Goal: Information Seeking & Learning: Learn about a topic

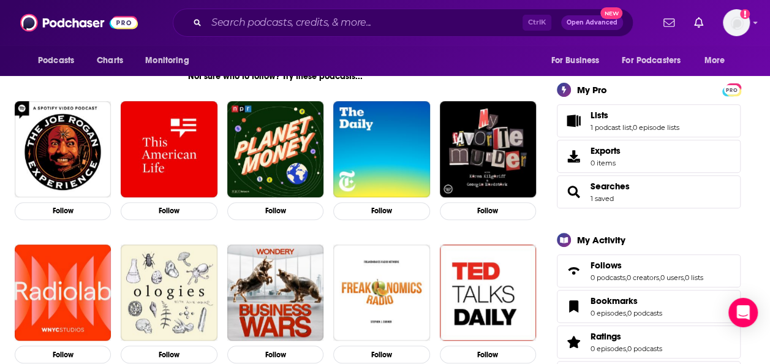
scroll to position [184, 0]
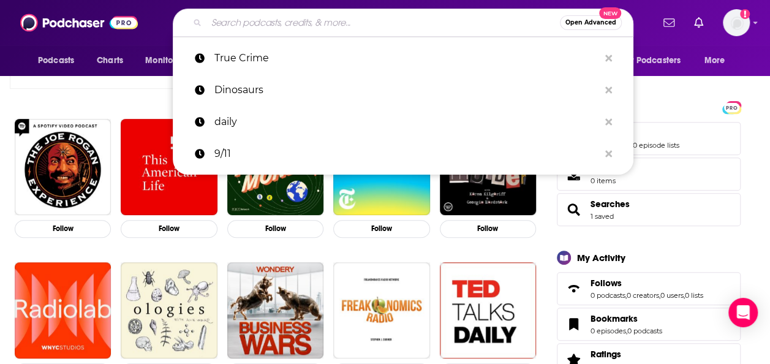
click at [337, 22] on input "Search podcasts, credits, & more..." at bounding box center [382, 23] width 353 height 20
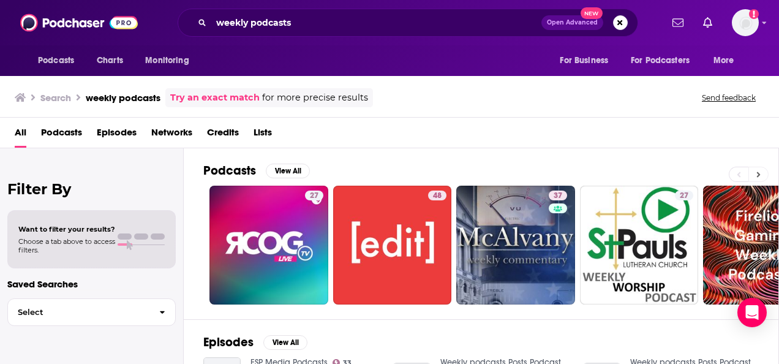
click at [755, 171] on button at bounding box center [758, 174] width 20 height 15
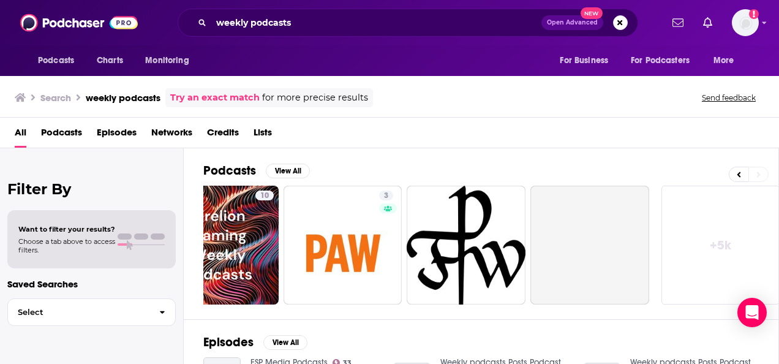
scroll to position [0, 549]
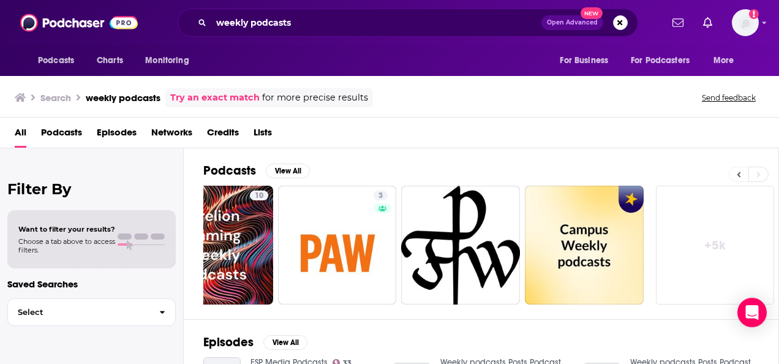
click at [741, 172] on button at bounding box center [739, 174] width 20 height 15
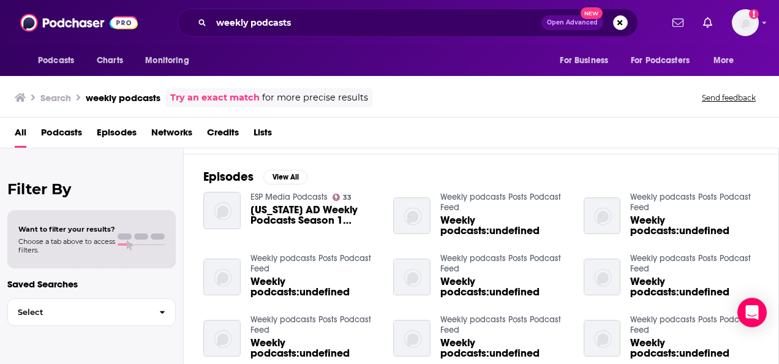
scroll to position [184, 0]
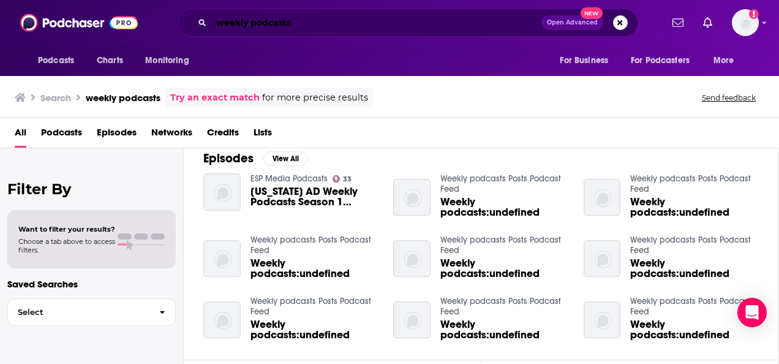
click at [253, 24] on input "weekly podcasts" at bounding box center [376, 23] width 330 height 20
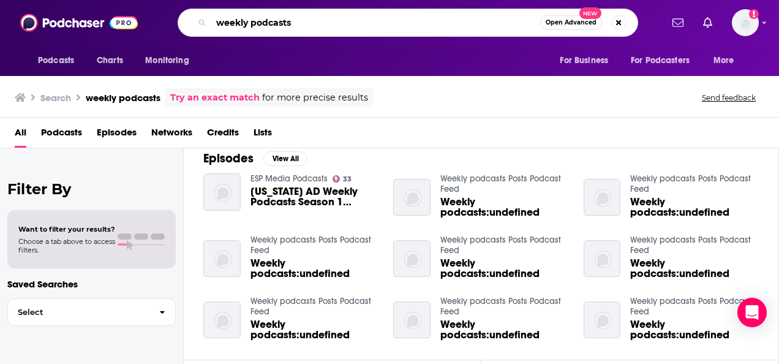
click at [249, 23] on input "weekly podcasts" at bounding box center [375, 23] width 329 height 20
click at [251, 25] on input "weekly podcasts" at bounding box center [375, 23] width 329 height 20
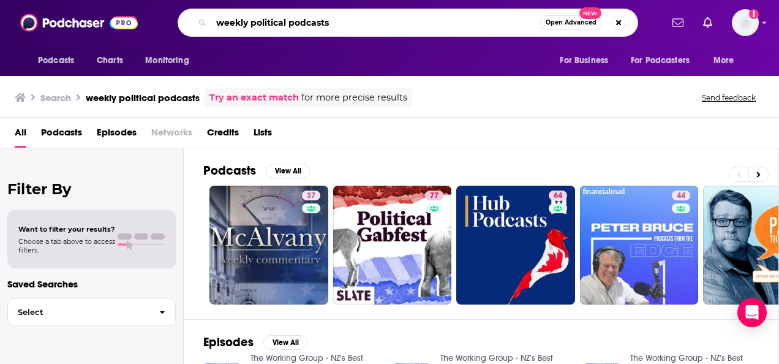
drag, startPoint x: 250, startPoint y: 24, endPoint x: 176, endPoint y: 32, distance: 73.9
click at [176, 32] on div "weekly political podcasts Open Advanced New" at bounding box center [408, 23] width 508 height 28
type input "political podcasts"
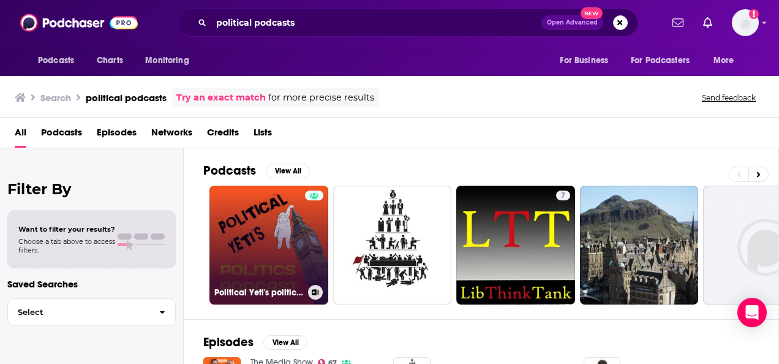
click at [304, 228] on link "Political Yeti's political podcasts" at bounding box center [268, 244] width 119 height 119
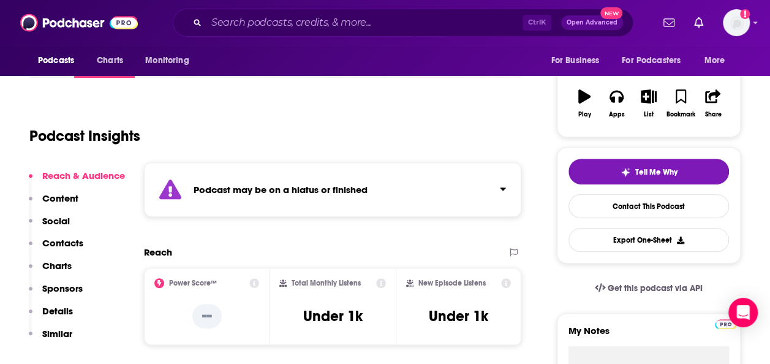
scroll to position [245, 0]
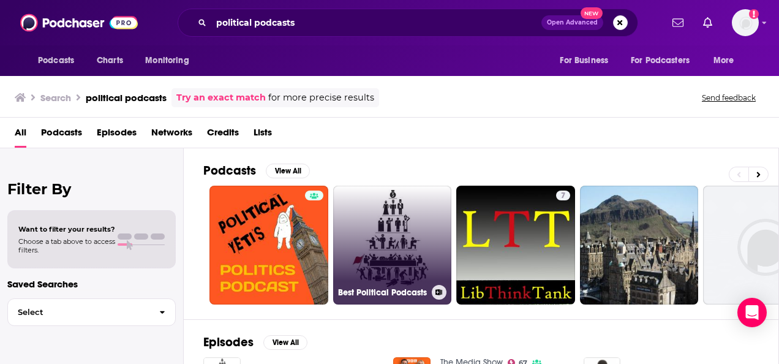
click at [377, 244] on link "Best Political Podcasts" at bounding box center [392, 244] width 119 height 119
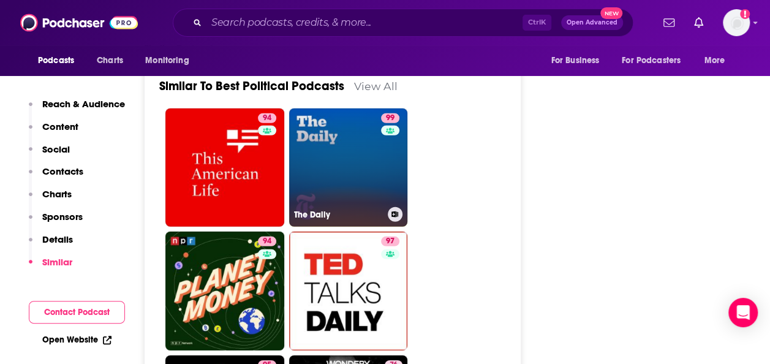
scroll to position [1714, 0]
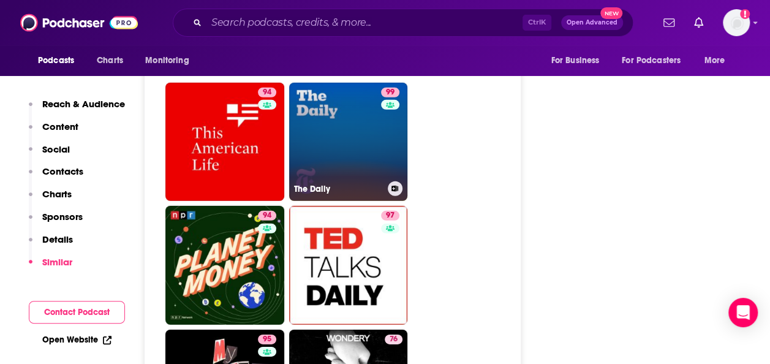
click at [347, 149] on link "99 The Daily" at bounding box center [348, 142] width 119 height 119
type input "[URL][DOMAIN_NAME]"
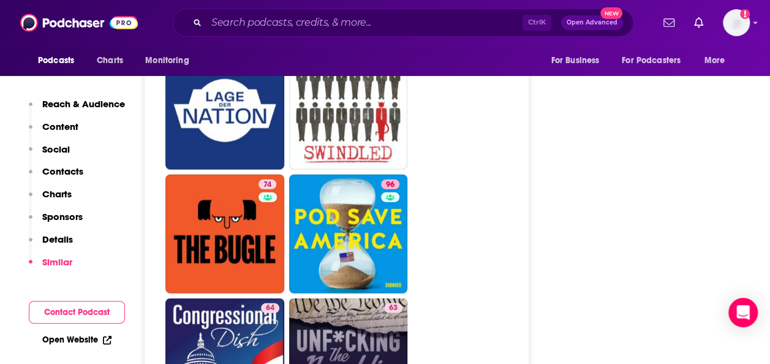
scroll to position [6183, 0]
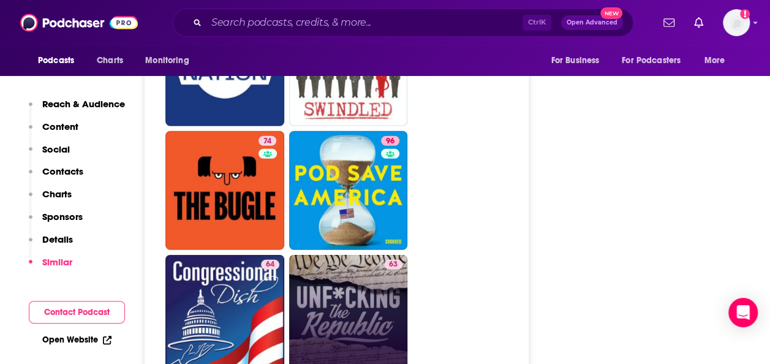
drag, startPoint x: 389, startPoint y: 305, endPoint x: 503, endPoint y: 361, distance: 127.0
click at [503, 361] on ul "85 78 72 56 86 80 74 96 64 63 81 79 91 81 64 67 56 72" at bounding box center [343, 314] width 356 height 1106
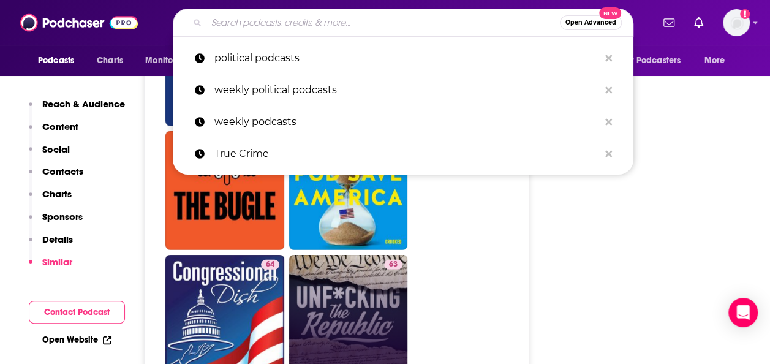
click at [278, 21] on input "Search podcasts, credits, & more..." at bounding box center [382, 23] width 353 height 20
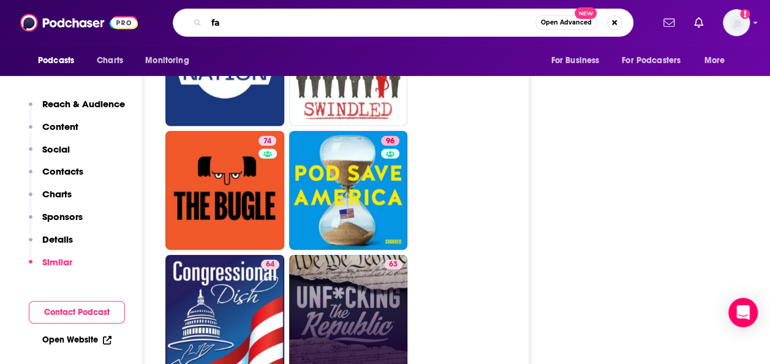
type input "f"
type input "parent podcasts"
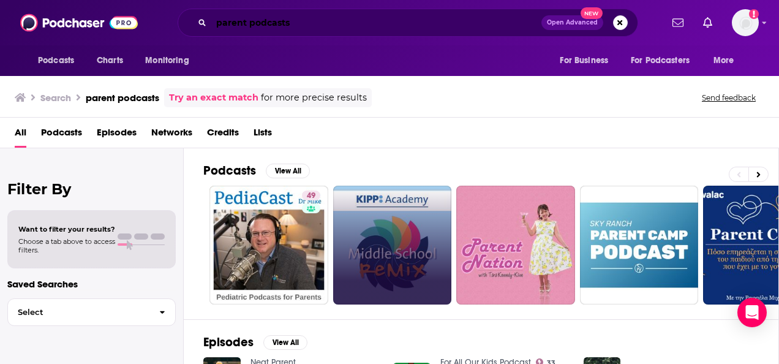
drag, startPoint x: 347, startPoint y: 28, endPoint x: 332, endPoint y: 21, distance: 15.9
click at [345, 27] on input "parent podcasts" at bounding box center [376, 23] width 330 height 20
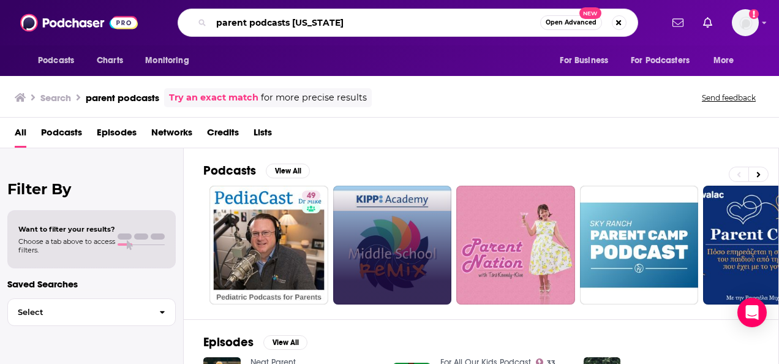
type input "parent podcasts [US_STATE]"
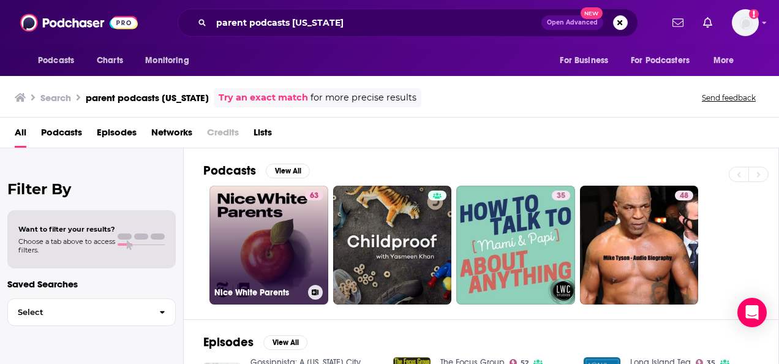
click at [321, 261] on div "63" at bounding box center [314, 237] width 18 height 94
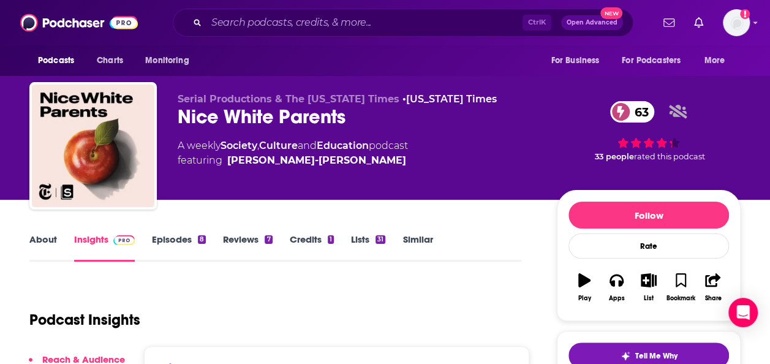
click at [278, 115] on div "Nice White Parents 63" at bounding box center [357, 117] width 359 height 24
click at [190, 239] on link "Episodes 8" at bounding box center [179, 247] width 54 height 28
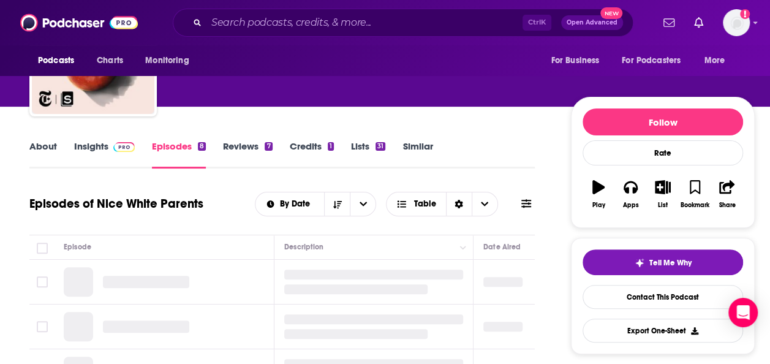
scroll to position [184, 0]
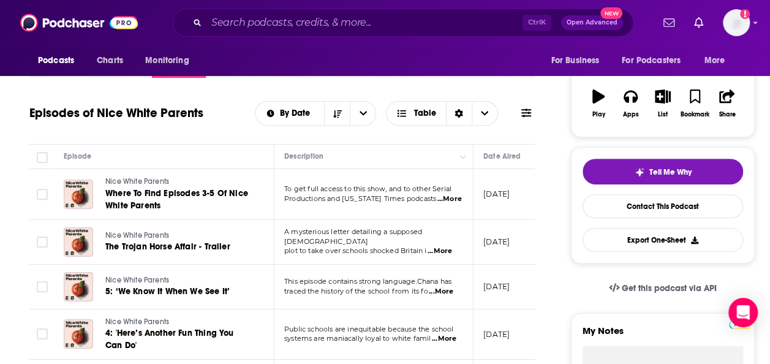
click at [449, 195] on span "...More" at bounding box center [449, 199] width 24 height 10
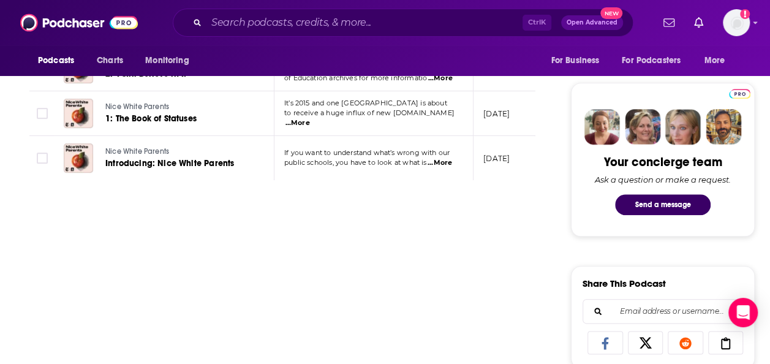
scroll to position [429, 0]
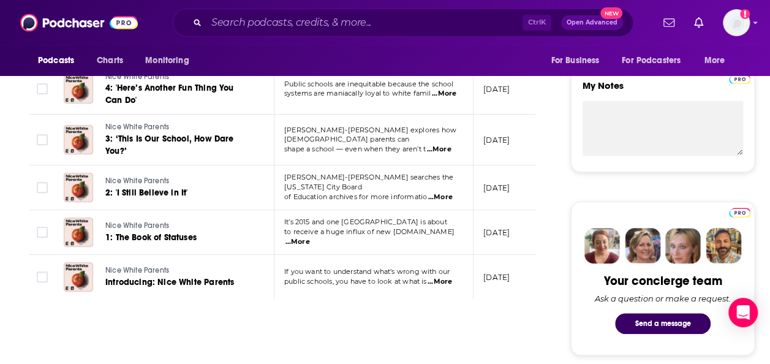
click at [443, 279] on span "...More" at bounding box center [439, 282] width 24 height 10
drag, startPoint x: 383, startPoint y: 321, endPoint x: 365, endPoint y: 230, distance: 93.4
click at [365, 227] on p "It’s 2015 and one [GEOGRAPHIC_DATA] is about" at bounding box center [373, 222] width 178 height 10
click at [310, 237] on span "...More" at bounding box center [297, 242] width 24 height 10
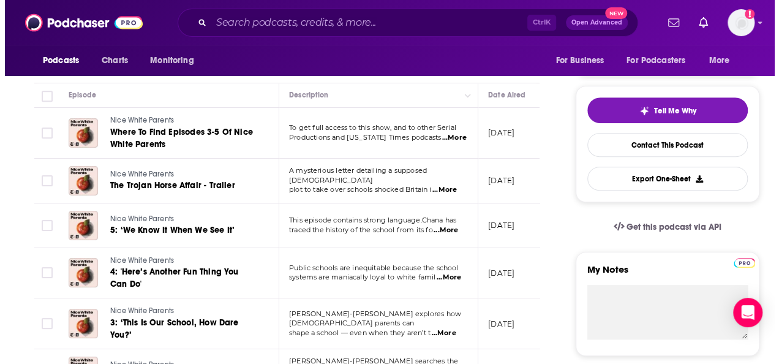
scroll to position [0, 0]
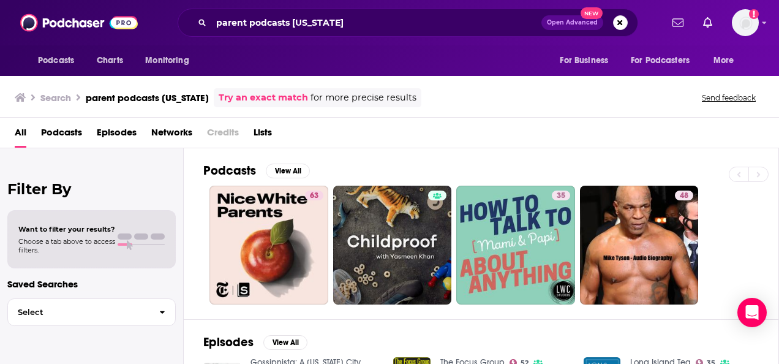
click at [47, 131] on span "Podcasts" at bounding box center [61, 134] width 41 height 25
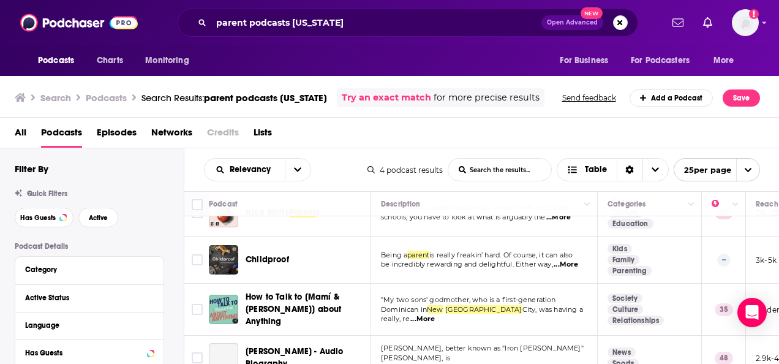
scroll to position [42, 0]
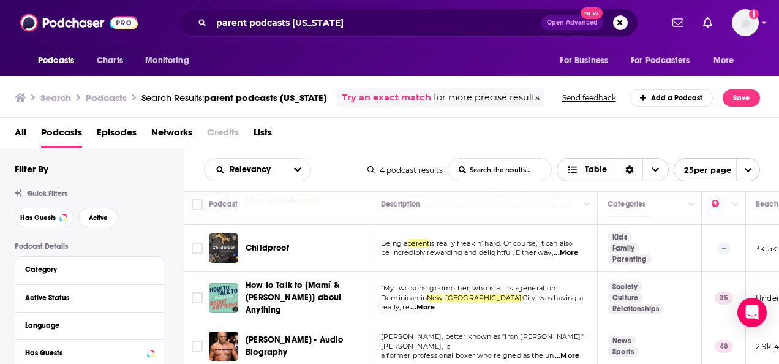
click at [620, 171] on div "Sort Direction" at bounding box center [629, 170] width 26 height 22
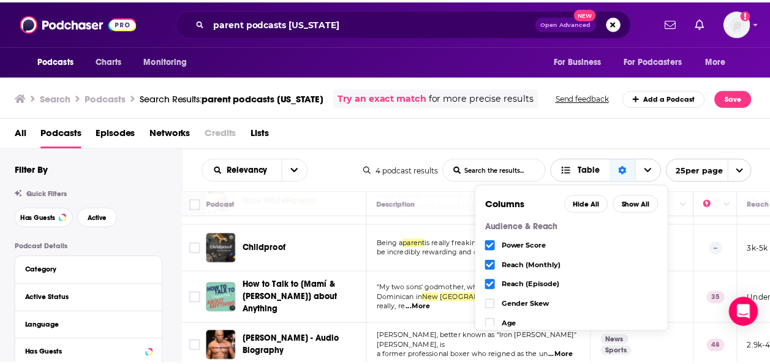
scroll to position [248, 0]
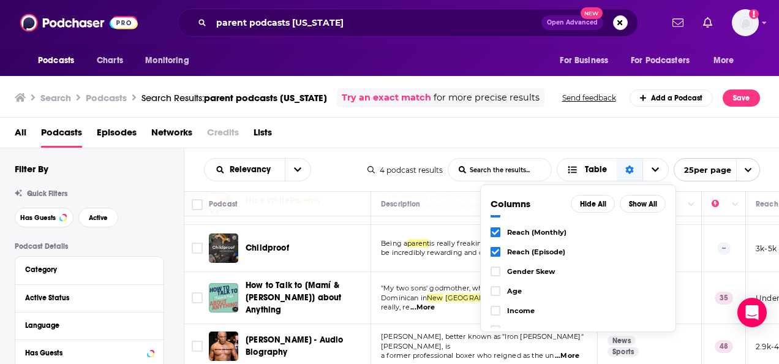
click at [518, 144] on div "All Podcasts Episodes Networks Credits Lists" at bounding box center [392, 134] width 755 height 25
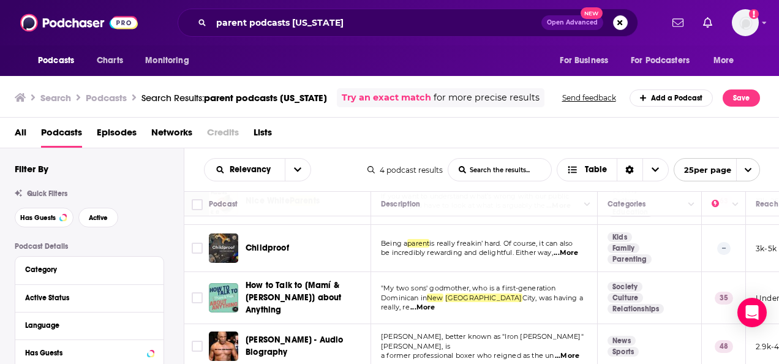
click at [564, 250] on span "...More" at bounding box center [565, 253] width 24 height 10
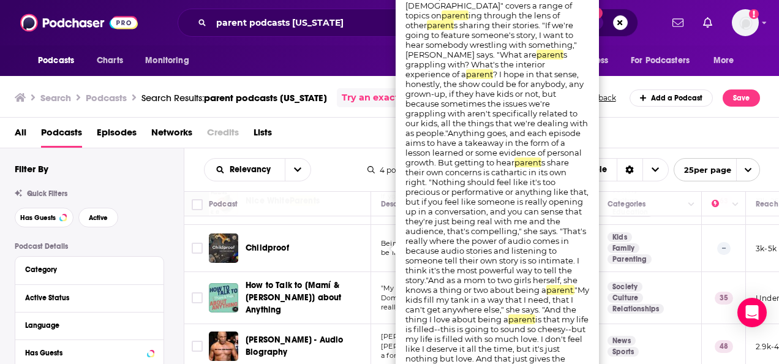
click at [285, 242] on span "Childproof" at bounding box center [266, 247] width 43 height 10
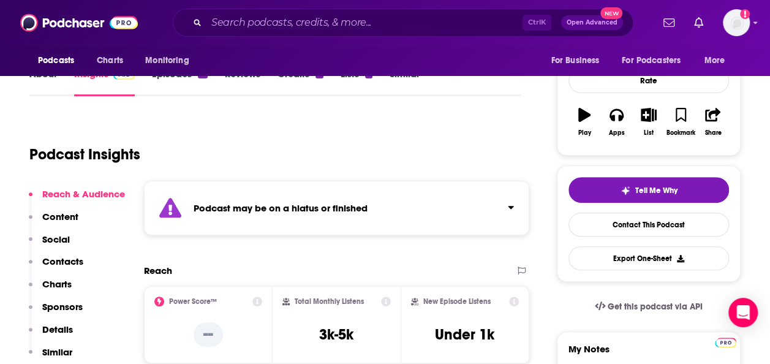
scroll to position [61, 0]
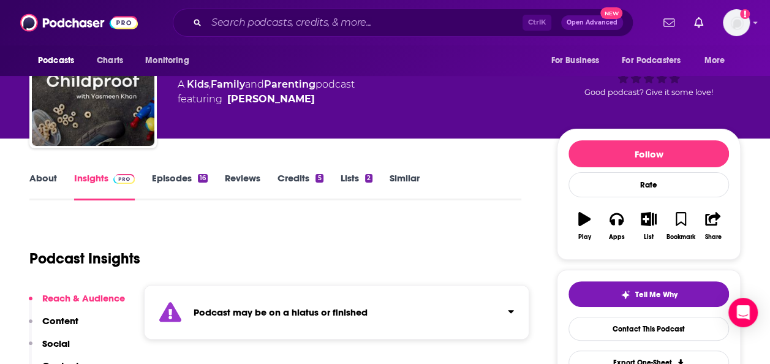
click at [37, 180] on link "About" at bounding box center [43, 186] width 28 height 28
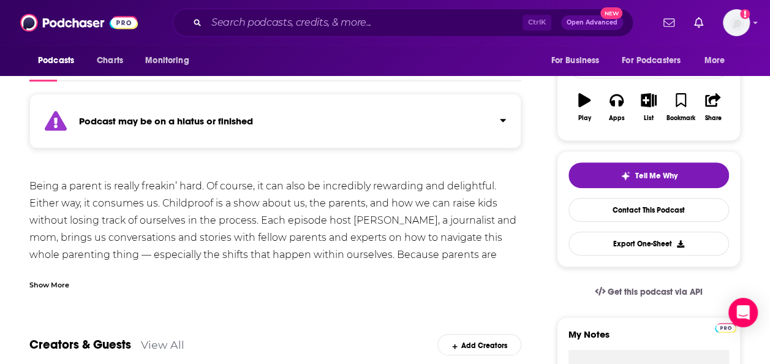
scroll to position [184, 0]
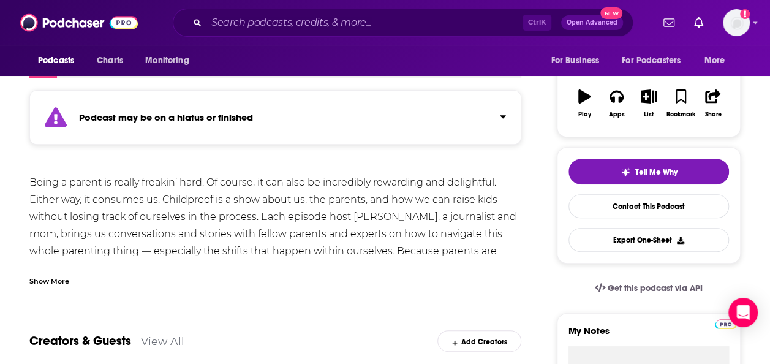
click at [58, 272] on div "Show More" at bounding box center [275, 276] width 492 height 21
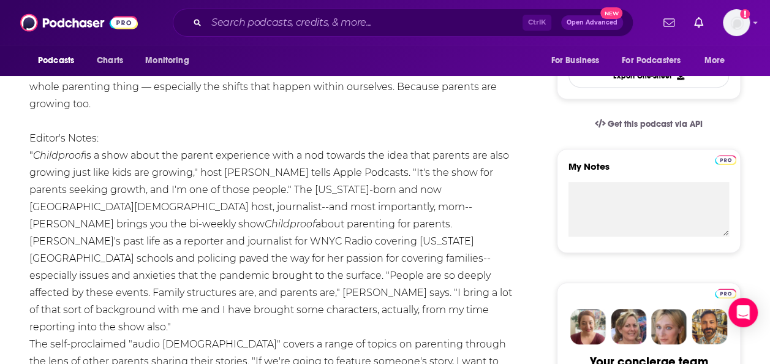
scroll to position [367, 0]
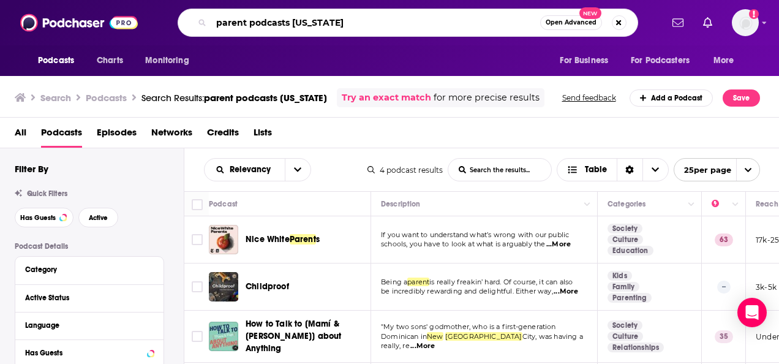
drag, startPoint x: 290, startPoint y: 23, endPoint x: 247, endPoint y: 25, distance: 42.9
click at [247, 25] on input "parent podcasts [US_STATE]" at bounding box center [375, 23] width 329 height 20
click at [371, 13] on input "[US_STATE]" at bounding box center [375, 23] width 329 height 20
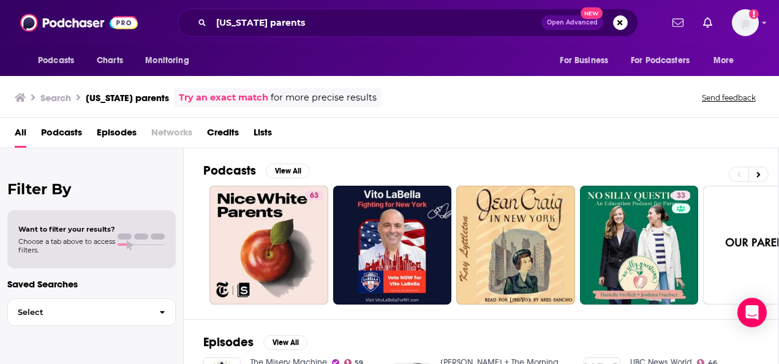
scroll to position [122, 0]
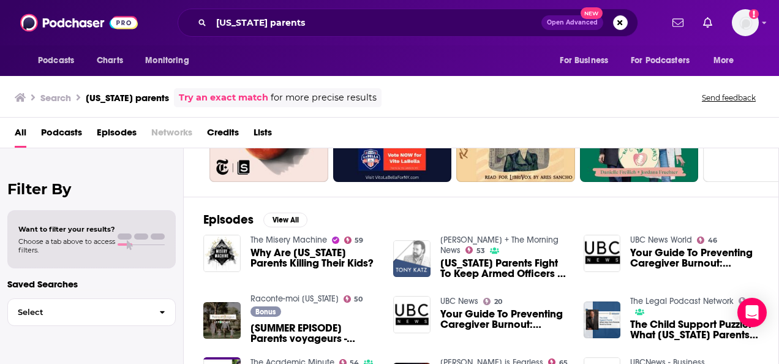
click at [67, 126] on span "Podcasts" at bounding box center [61, 134] width 41 height 25
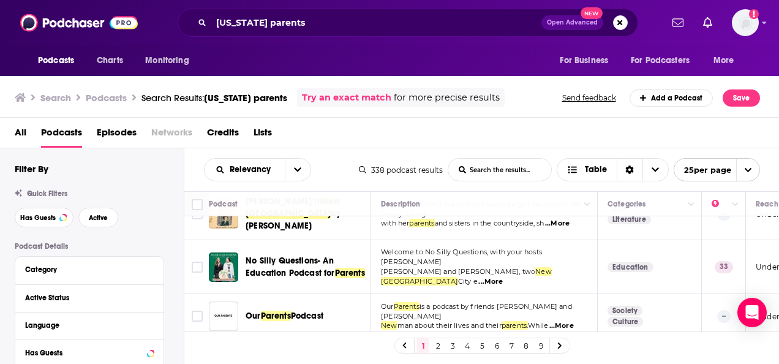
scroll to position [184, 0]
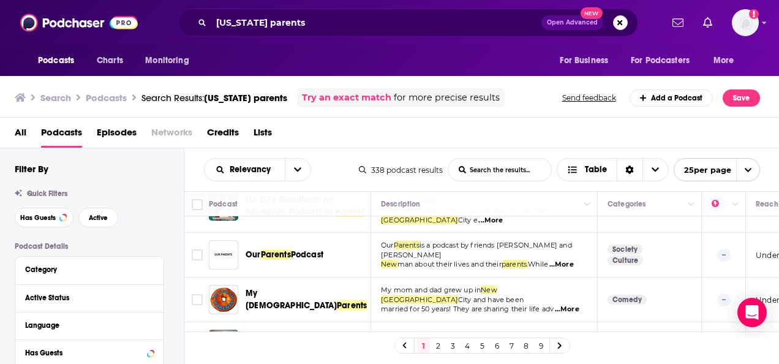
click at [574, 260] on span "...More" at bounding box center [561, 265] width 24 height 10
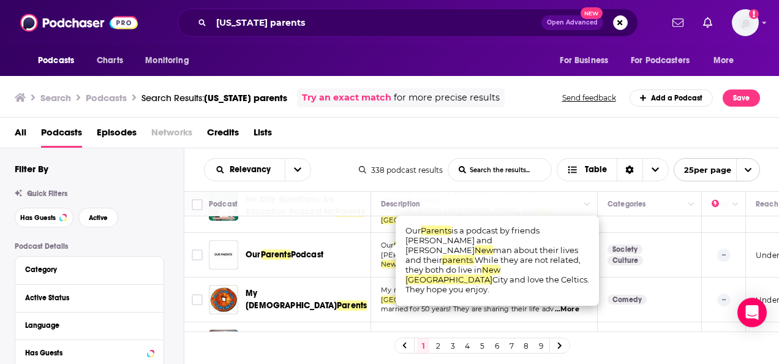
click at [550, 132] on div "All Podcasts Episodes Networks Credits Lists" at bounding box center [392, 134] width 755 height 25
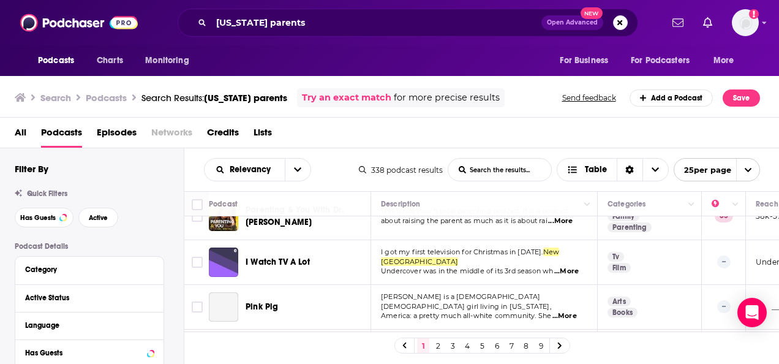
scroll to position [1037, 0]
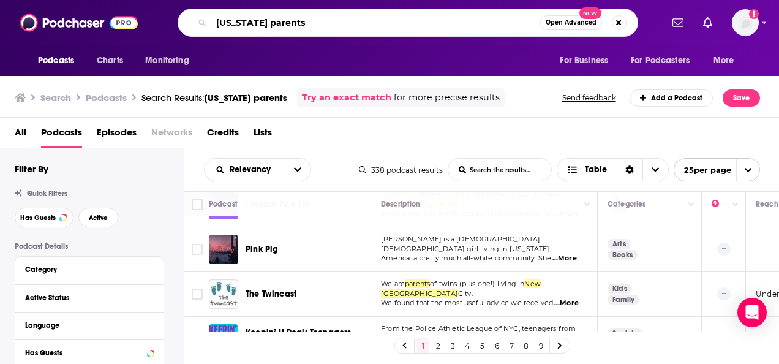
drag, startPoint x: 311, startPoint y: 20, endPoint x: 215, endPoint y: 17, distance: 95.6
click at [191, 9] on div "[US_STATE] parents Open Advanced New" at bounding box center [408, 23] width 460 height 28
type input "food insecurity"
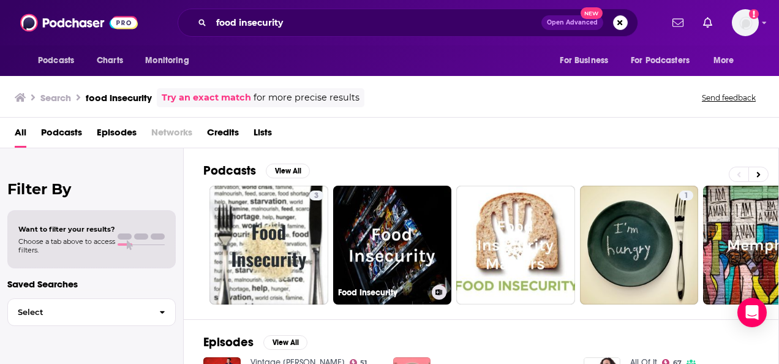
scroll to position [61, 0]
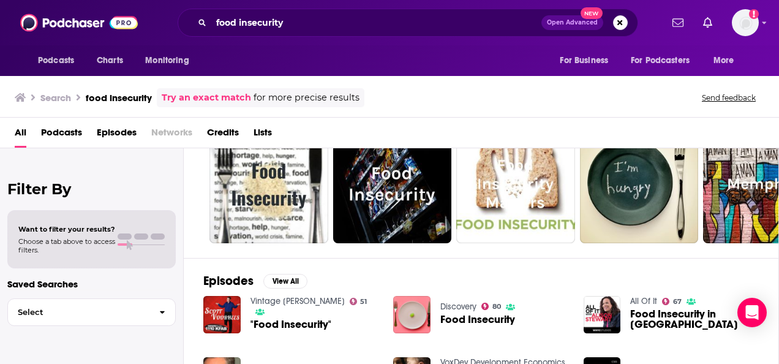
click at [56, 132] on span "Podcasts" at bounding box center [61, 134] width 41 height 25
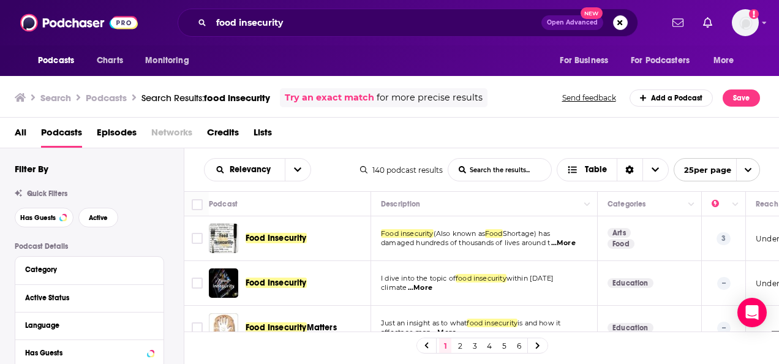
click at [571, 241] on span "...More" at bounding box center [563, 243] width 24 height 10
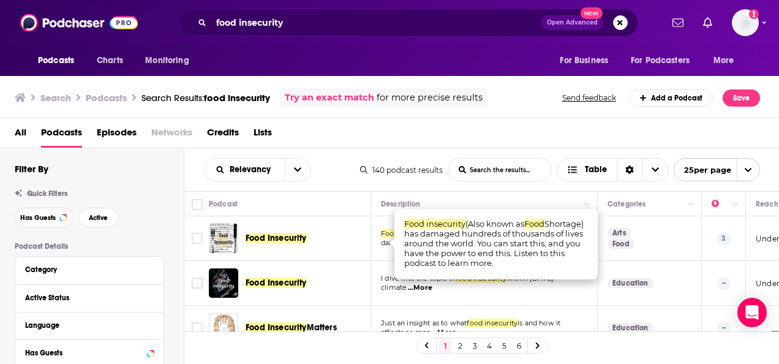
click at [354, 236] on div "Food Insecurity" at bounding box center [308, 238] width 127 height 12
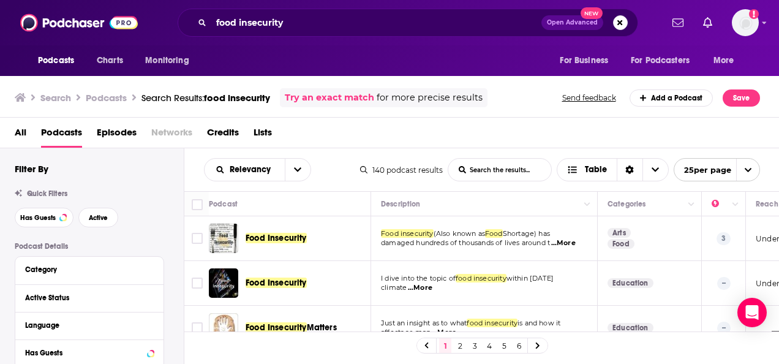
click at [424, 283] on span "...More" at bounding box center [420, 288] width 24 height 10
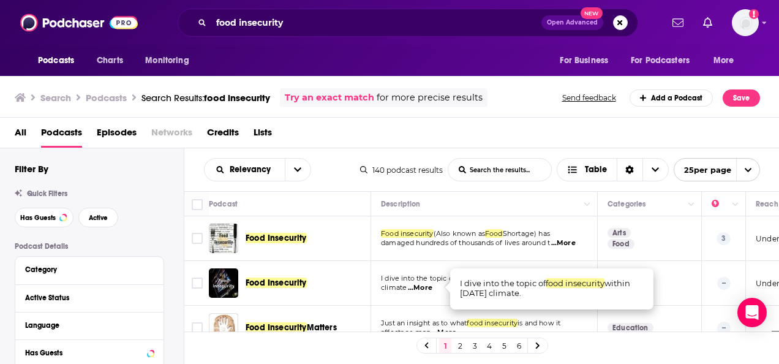
click at [441, 293] on td "I dive into the topic of food insecurity within [DATE] climate ...More" at bounding box center [484, 283] width 227 height 45
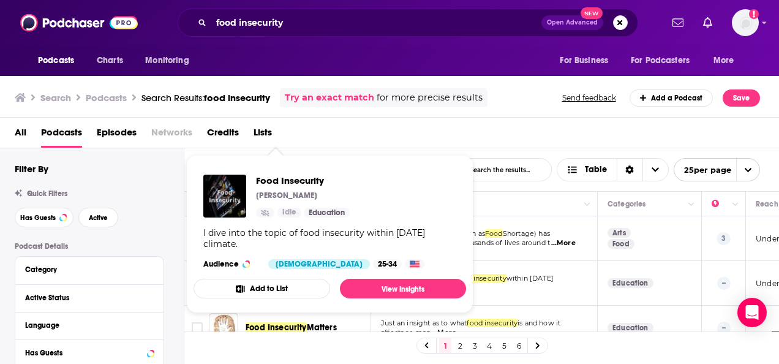
drag, startPoint x: 275, startPoint y: 282, endPoint x: 257, endPoint y: 239, distance: 46.1
click at [257, 239] on div "I dive into the topic of food insecurity within [DATE] climate." at bounding box center [329, 238] width 253 height 22
click at [430, 291] on link "View Insights" at bounding box center [403, 289] width 126 height 20
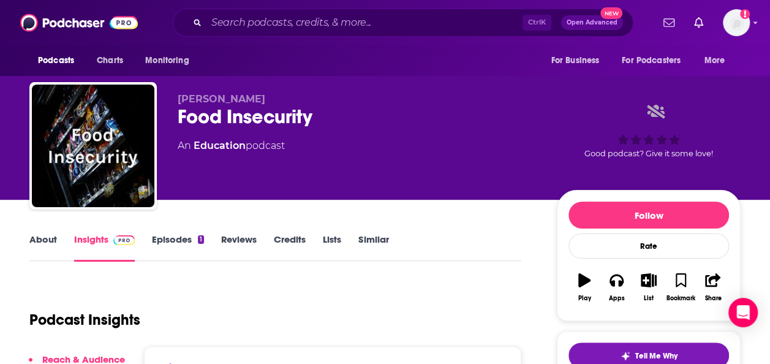
click at [39, 233] on link "About" at bounding box center [43, 247] width 28 height 28
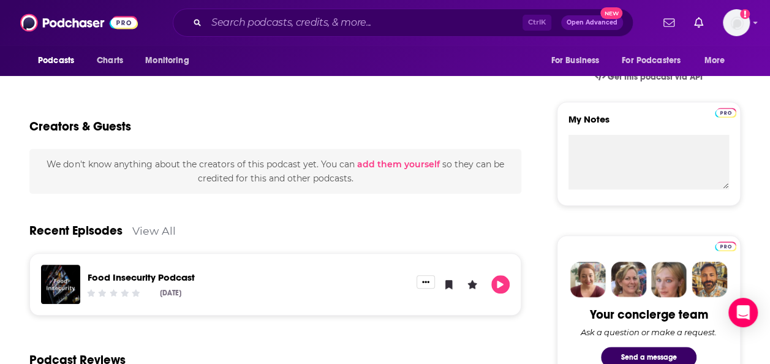
scroll to position [367, 0]
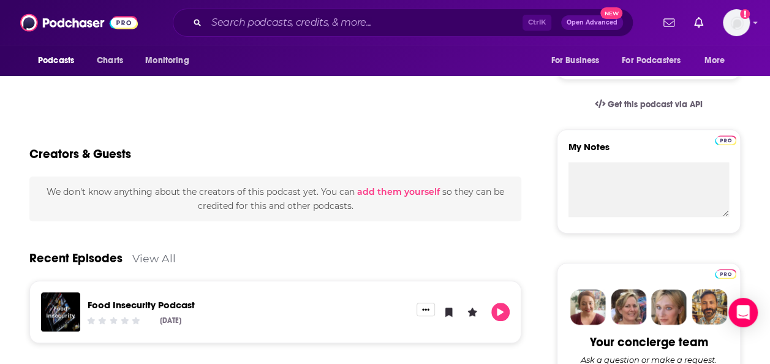
click at [160, 294] on div "Food Insecurity Podcast [DATE]" at bounding box center [248, 311] width 336 height 39
click at [162, 302] on link "Food Insecurity Podcast" at bounding box center [141, 305] width 107 height 12
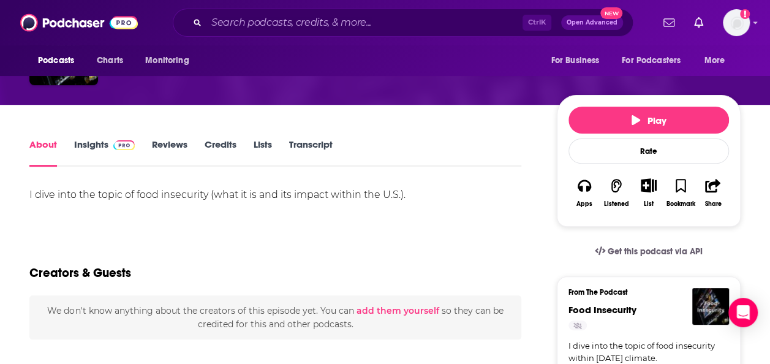
scroll to position [184, 0]
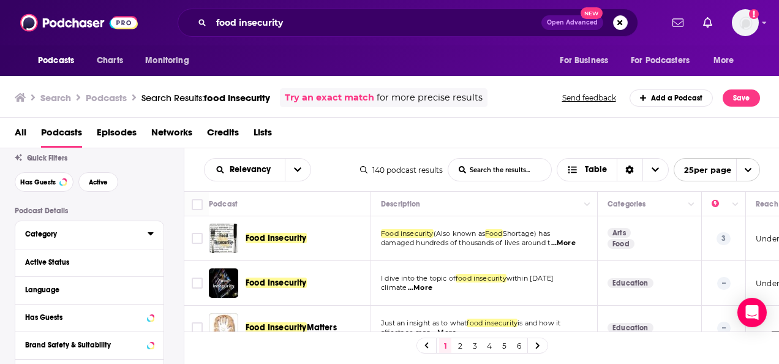
scroll to position [61, 0]
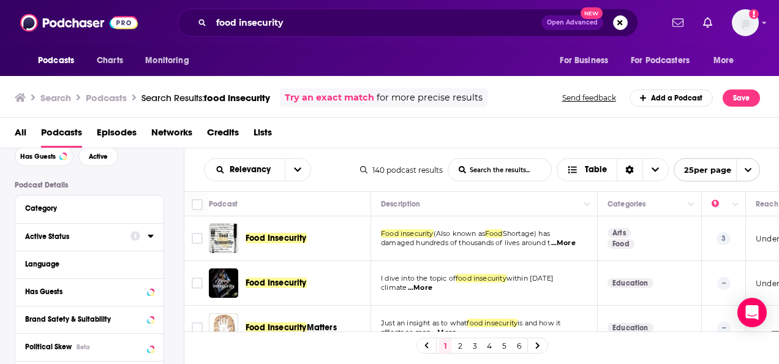
click at [148, 235] on icon at bounding box center [151, 236] width 6 height 10
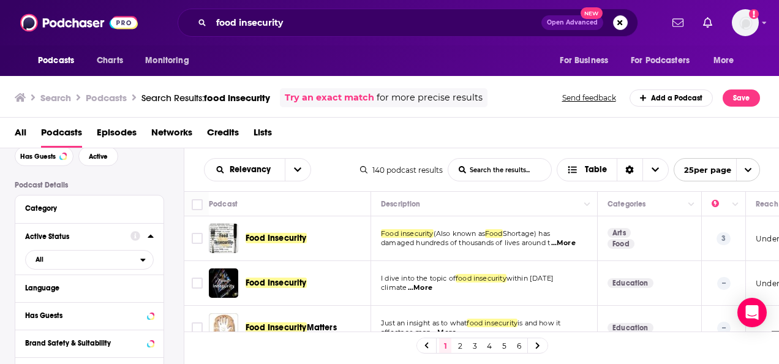
click at [102, 247] on div "Active Status All" at bounding box center [89, 248] width 148 height 51
click at [104, 252] on span "All" at bounding box center [83, 259] width 114 height 16
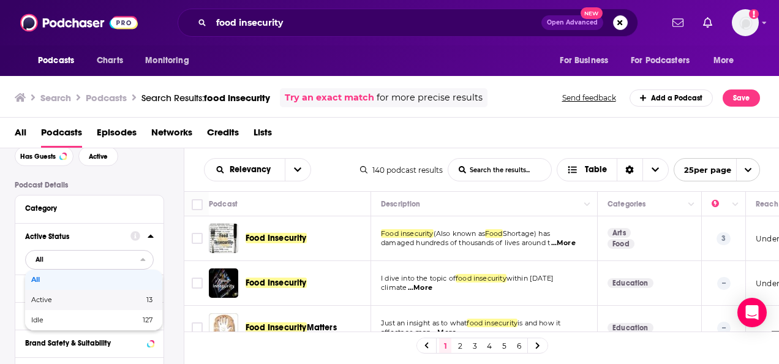
click at [98, 298] on span "13" at bounding box center [125, 299] width 54 height 7
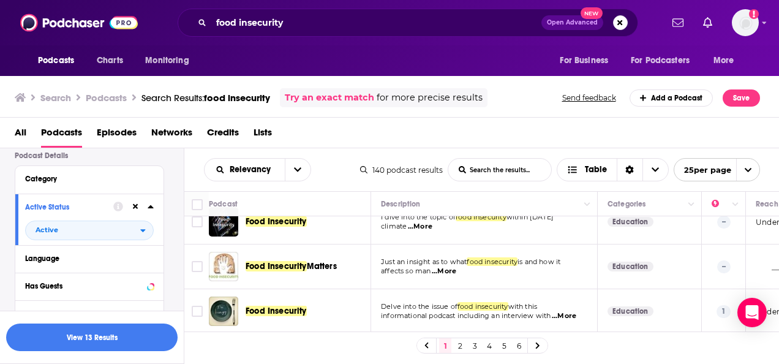
click at [437, 269] on span "...More" at bounding box center [444, 271] width 24 height 10
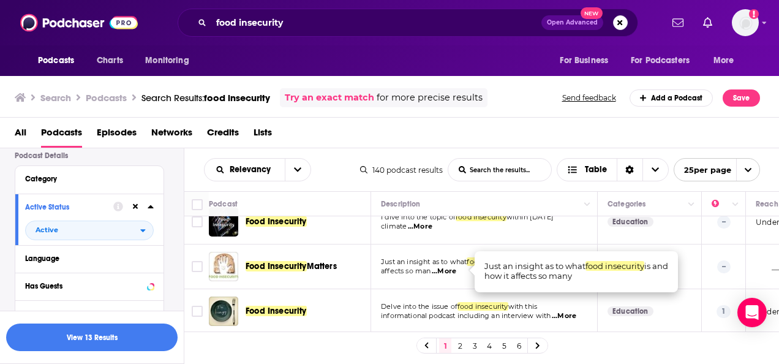
drag, startPoint x: 437, startPoint y: 269, endPoint x: 446, endPoint y: 269, distance: 8.6
click at [444, 269] on span "...More" at bounding box center [444, 271] width 24 height 10
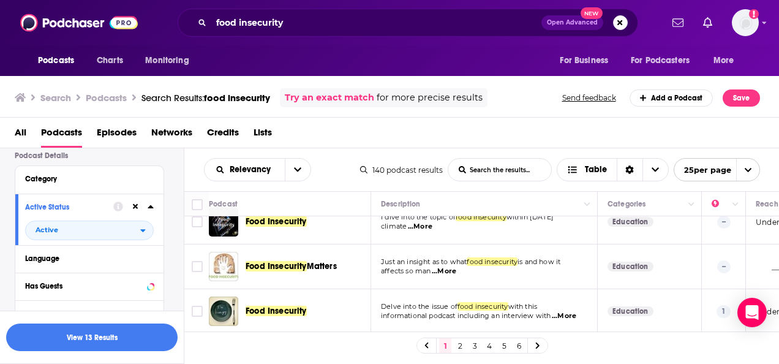
click at [446, 269] on span "...More" at bounding box center [444, 271] width 24 height 10
click at [571, 121] on div "All Podcasts Episodes Networks Credits Lists" at bounding box center [389, 133] width 779 height 31
click at [127, 283] on button "Has Guests" at bounding box center [77, 285] width 105 height 15
drag, startPoint x: 150, startPoint y: 283, endPoint x: 157, endPoint y: 249, distance: 34.3
click at [150, 283] on icon at bounding box center [151, 285] width 6 height 10
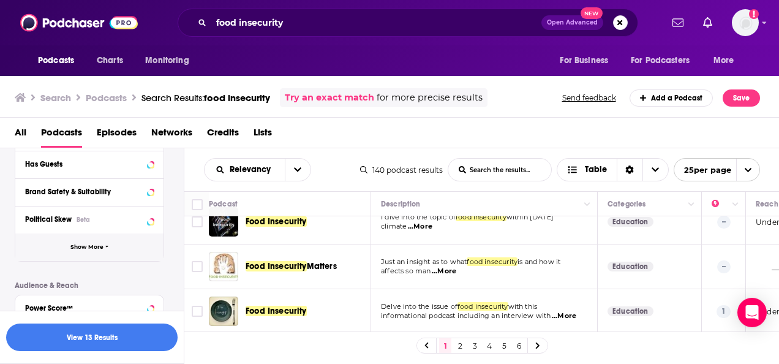
scroll to position [152, 0]
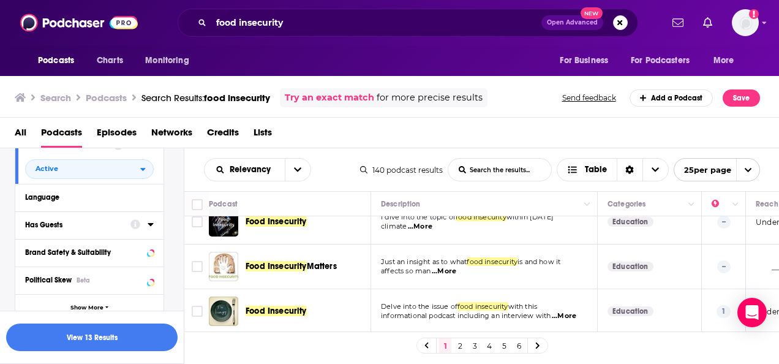
click at [151, 225] on icon at bounding box center [151, 224] width 6 height 3
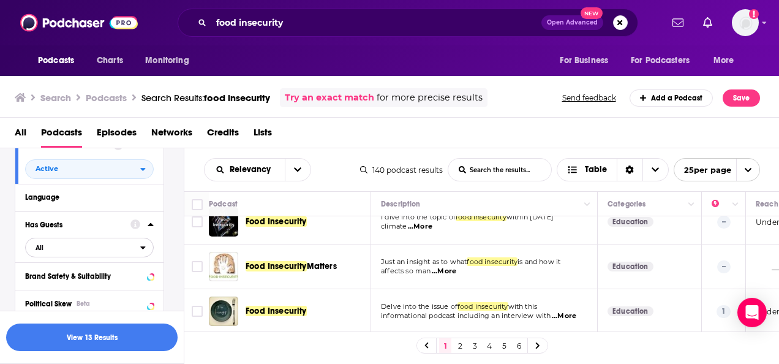
click at [131, 250] on span "All" at bounding box center [83, 247] width 114 height 16
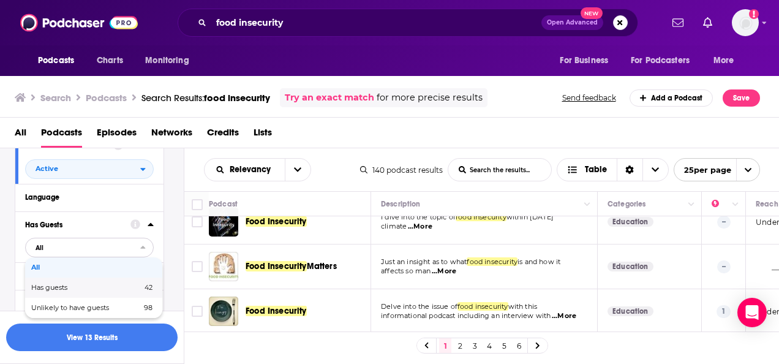
click at [105, 289] on span "42" at bounding box center [129, 287] width 48 height 7
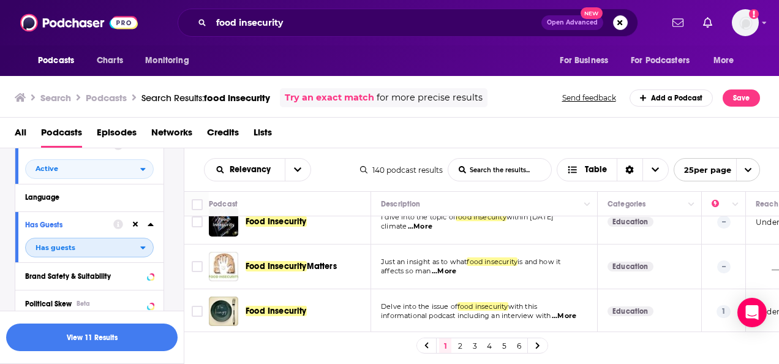
scroll to position [213, 0]
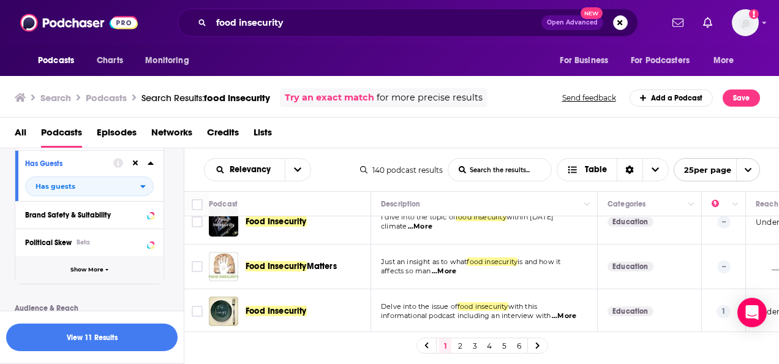
click at [108, 272] on icon "button" at bounding box center [107, 270] width 4 height 6
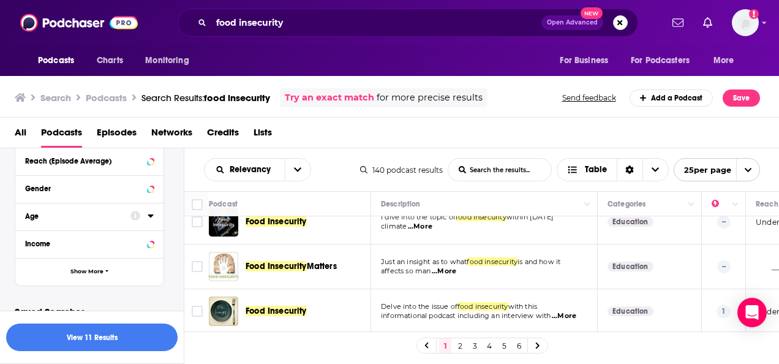
scroll to position [704, 0]
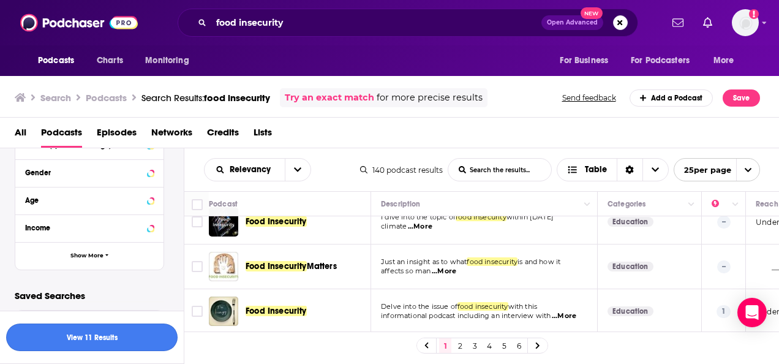
click at [138, 340] on button "View 11 Results" at bounding box center [91, 337] width 171 height 28
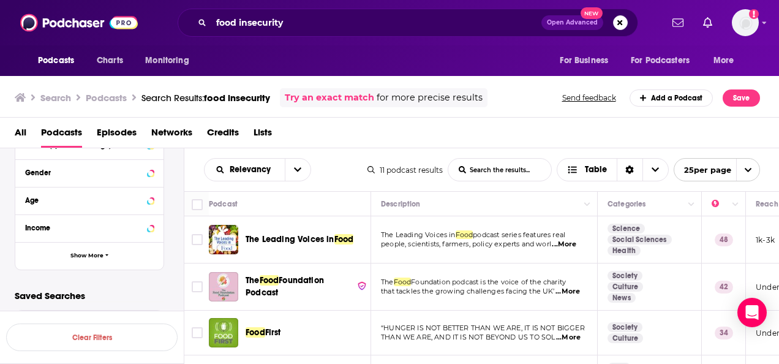
click at [572, 242] on span "...More" at bounding box center [564, 244] width 24 height 10
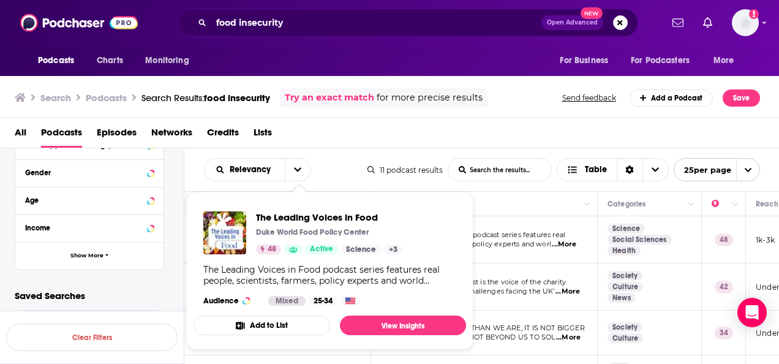
click at [331, 240] on div "The Leading Voices in Food Duke World Food Policy Center 48 Active Science + 3" at bounding box center [329, 232] width 146 height 43
click at [408, 322] on link "View Insights" at bounding box center [403, 325] width 126 height 20
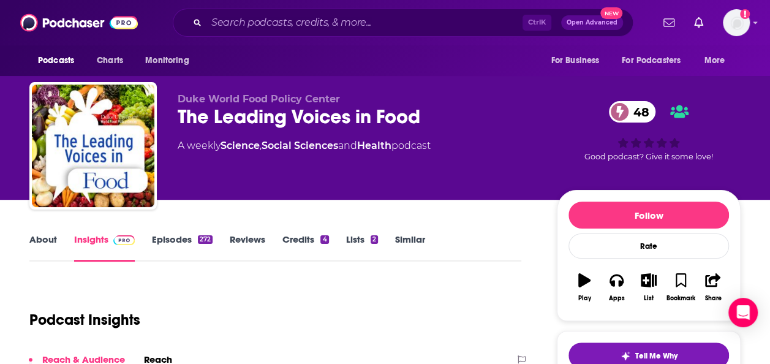
click at [173, 245] on link "Episodes 272" at bounding box center [182, 247] width 61 height 28
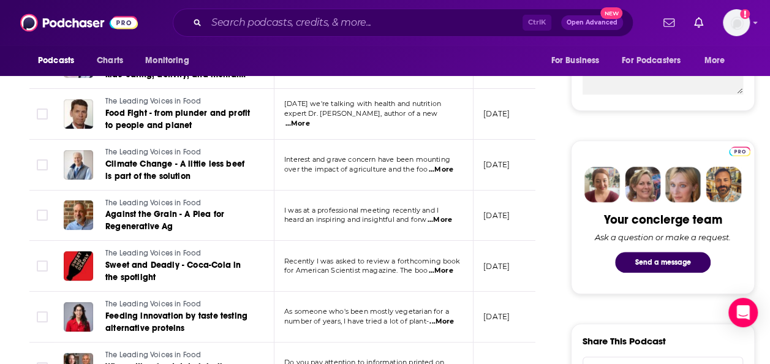
scroll to position [673, 0]
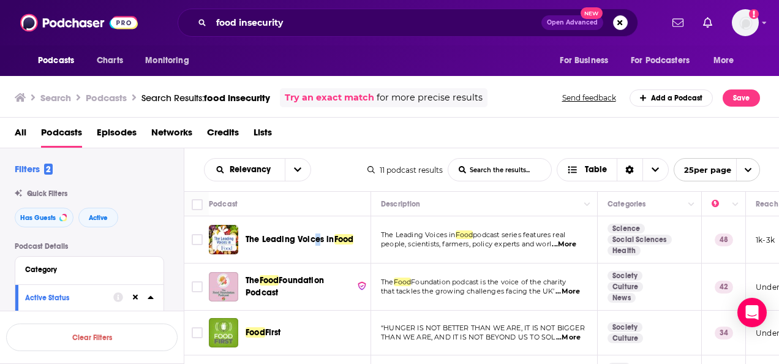
drag, startPoint x: 317, startPoint y: 243, endPoint x: 313, endPoint y: 230, distance: 13.4
click at [313, 230] on div "The Leading Voices in Food" at bounding box center [308, 239] width 127 height 29
drag, startPoint x: 313, startPoint y: 230, endPoint x: 301, endPoint y: 26, distance: 204.8
click at [305, 27] on input "food insecurity" at bounding box center [376, 23] width 330 height 20
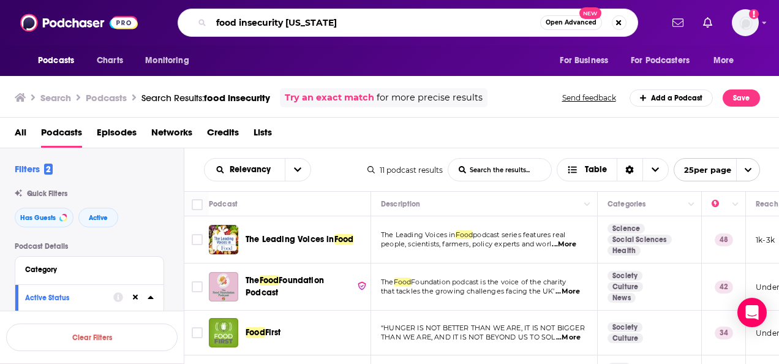
type input "food insecurity [US_STATE]"
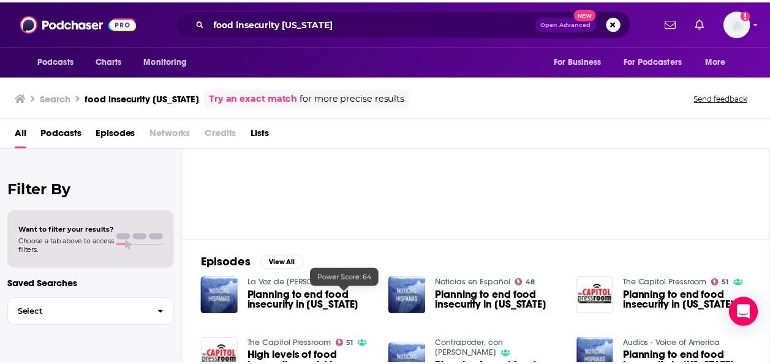
scroll to position [61, 0]
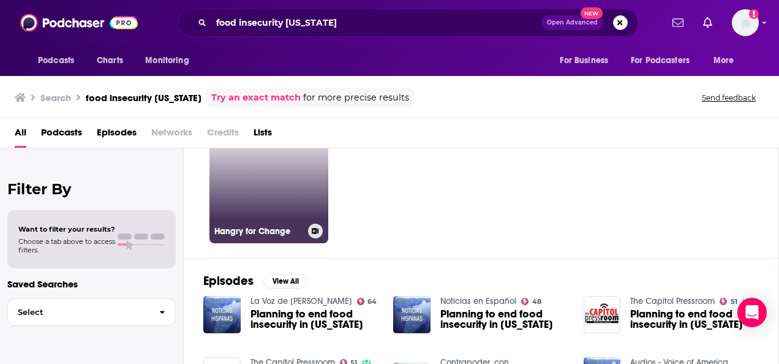
click at [274, 220] on link "Hangry for Change" at bounding box center [268, 183] width 119 height 119
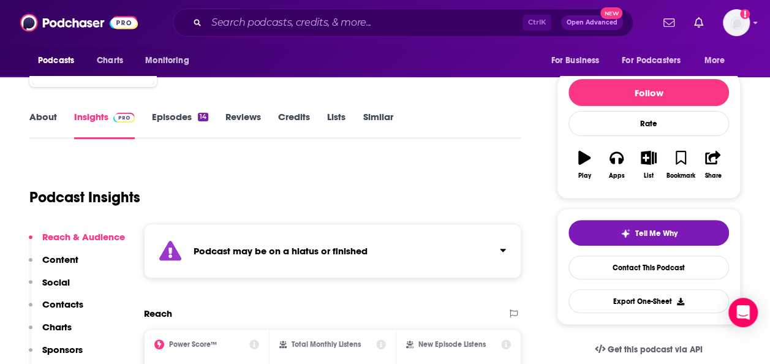
scroll to position [245, 0]
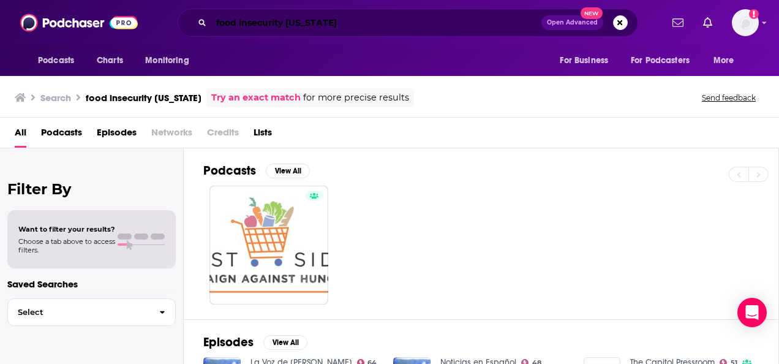
click at [400, 27] on input "food insecurity [US_STATE]" at bounding box center [376, 23] width 330 height 20
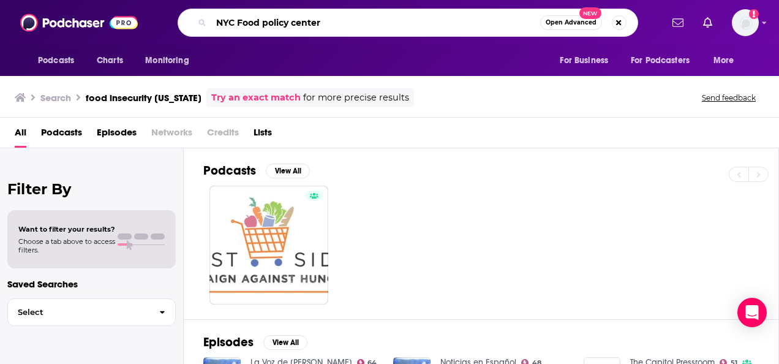
type input "NYC Food policy center"
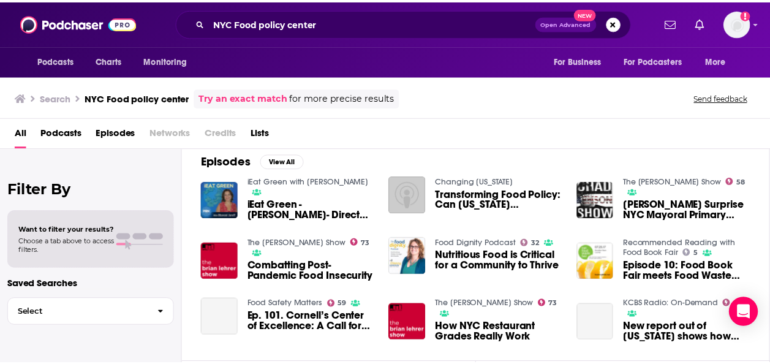
scroll to position [184, 0]
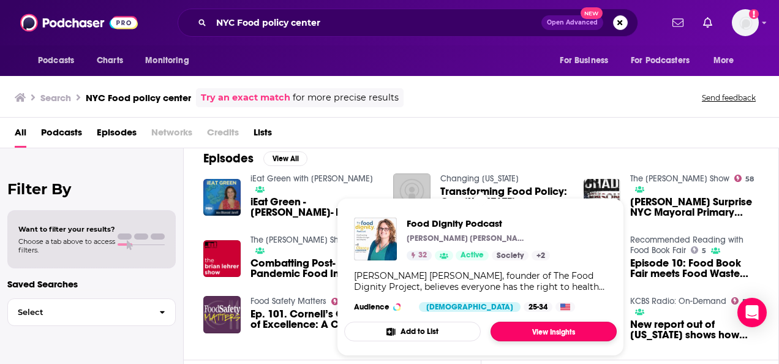
click at [537, 325] on link "View Insights" at bounding box center [553, 331] width 126 height 20
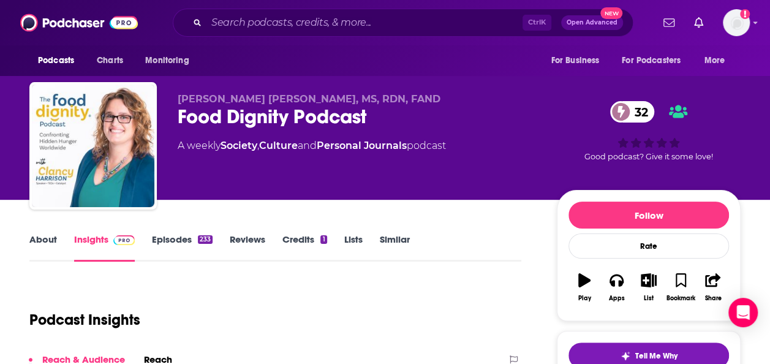
click at [51, 247] on link "About" at bounding box center [43, 247] width 28 height 28
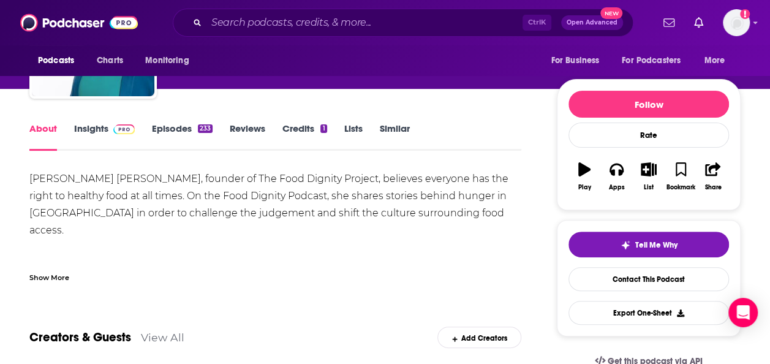
scroll to position [122, 0]
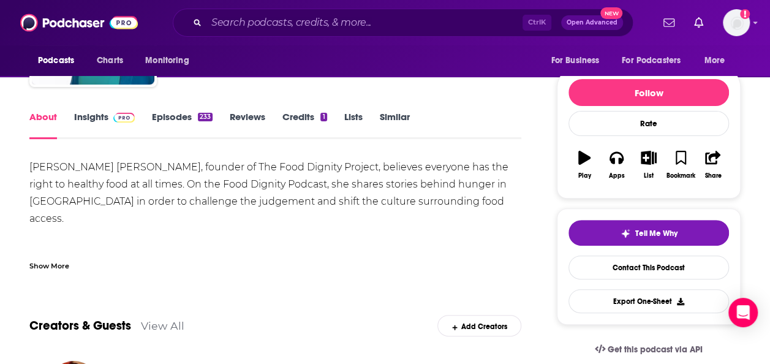
click at [62, 263] on div "Show More" at bounding box center [49, 265] width 40 height 12
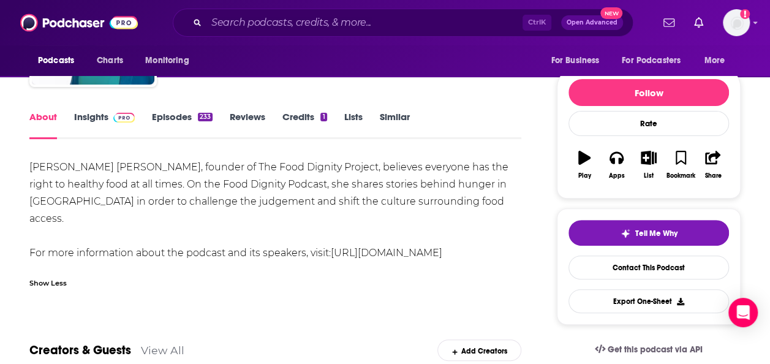
drag, startPoint x: 271, startPoint y: 249, endPoint x: 25, endPoint y: 251, distance: 246.1
drag, startPoint x: 25, startPoint y: 251, endPoint x: 86, endPoint y: 257, distance: 61.5
copy link "[URL][DOMAIN_NAME]"
click at [239, 185] on div "[PERSON_NAME] [PERSON_NAME], founder of The Food Dignity Project, believes ever…" at bounding box center [275, 210] width 492 height 103
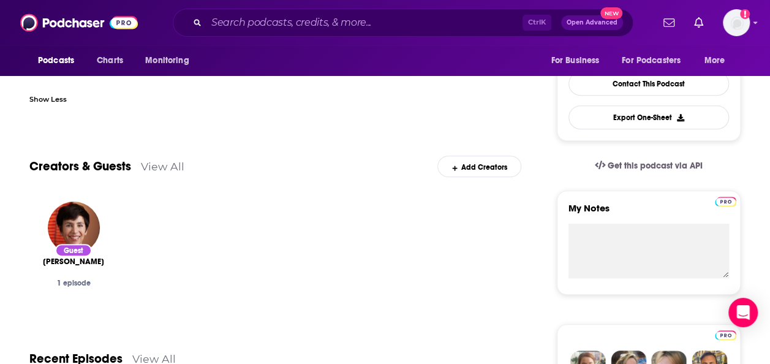
scroll to position [429, 0]
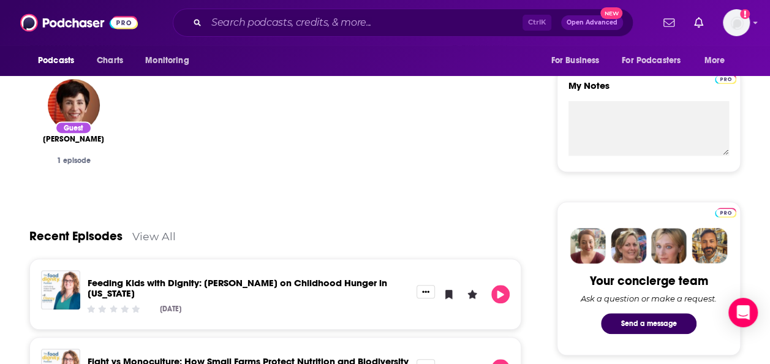
click at [140, 239] on link "View All" at bounding box center [153, 236] width 43 height 13
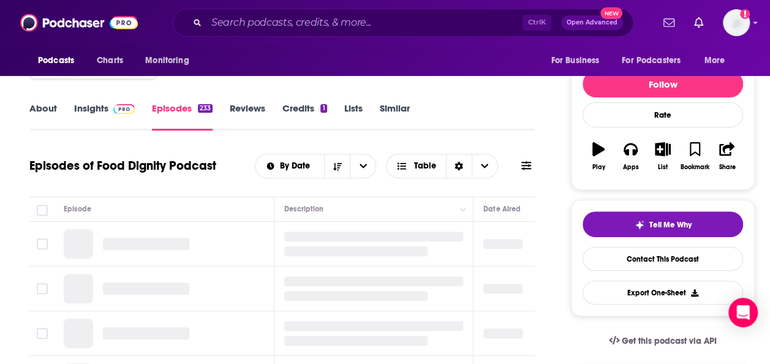
scroll to position [184, 0]
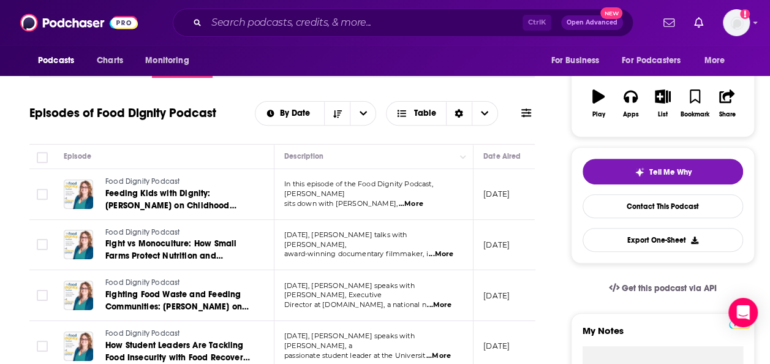
click at [443, 193] on p "In this episode of the Food Dignity Podcast, [PERSON_NAME]" at bounding box center [373, 189] width 178 height 20
click at [422, 199] on span "...More" at bounding box center [410, 204] width 24 height 10
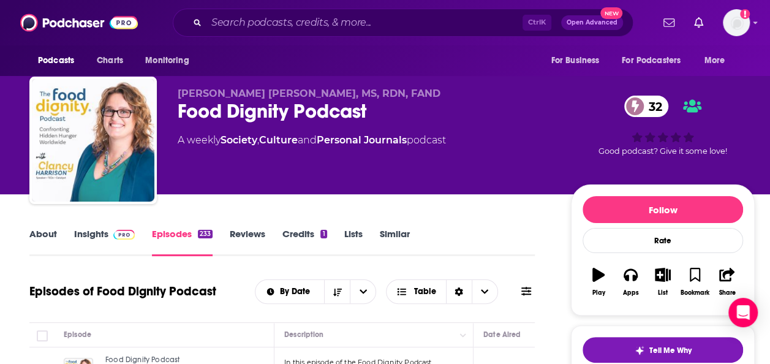
scroll to position [0, 0]
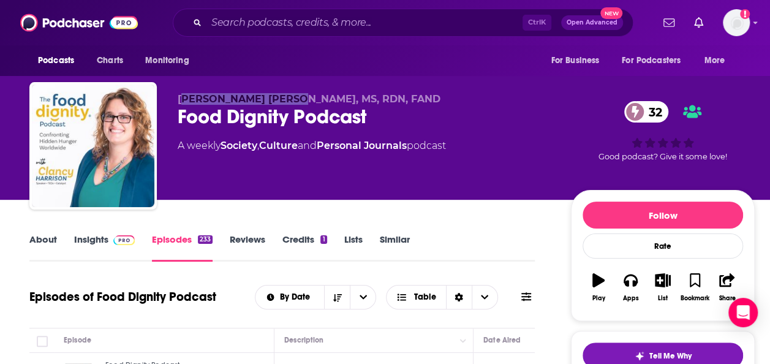
drag, startPoint x: 285, startPoint y: 96, endPoint x: 182, endPoint y: 97, distance: 102.9
click at [182, 97] on span "[PERSON_NAME] [PERSON_NAME], MS, RDN, FAND" at bounding box center [309, 99] width 263 height 12
drag, startPoint x: 402, startPoint y: 99, endPoint x: 170, endPoint y: 94, distance: 231.5
click at [170, 94] on div "[PERSON_NAME] [PERSON_NAME], MS, RDN, FAND Food Dignity Podcast 32 A weekly Soc…" at bounding box center [391, 148] width 725 height 132
copy span "[PERSON_NAME] [PERSON_NAME], MS, RDN, FAND"
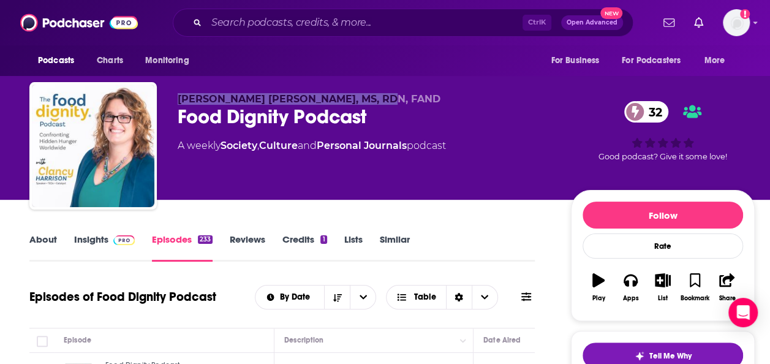
click at [296, 238] on link "Credits 1" at bounding box center [304, 247] width 44 height 28
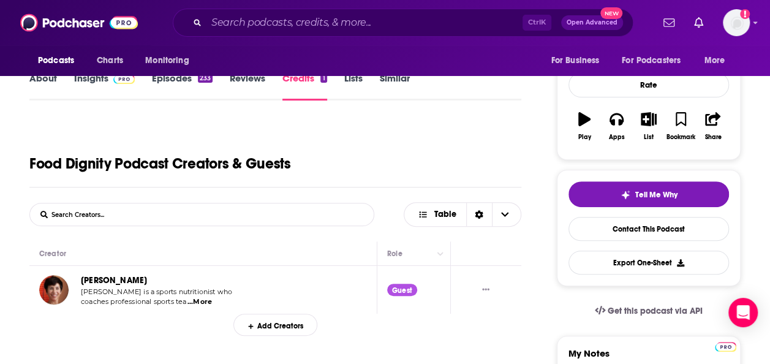
scroll to position [245, 0]
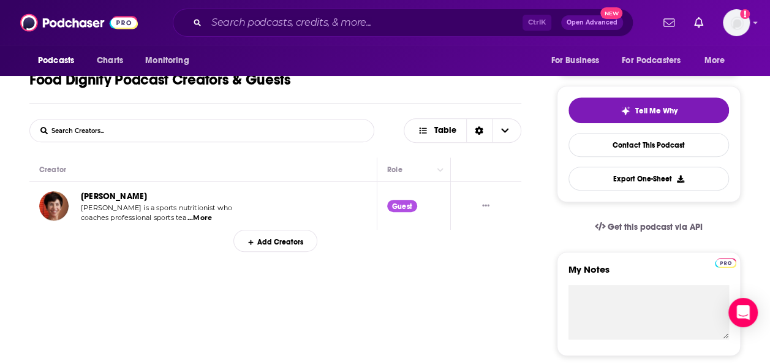
click at [193, 217] on span "...More" at bounding box center [199, 218] width 24 height 10
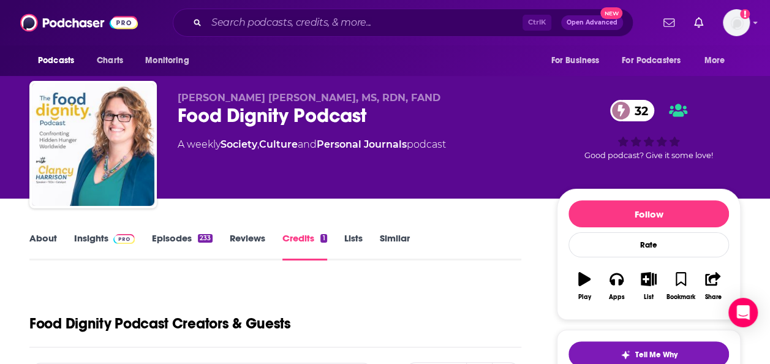
scroll to position [0, 0]
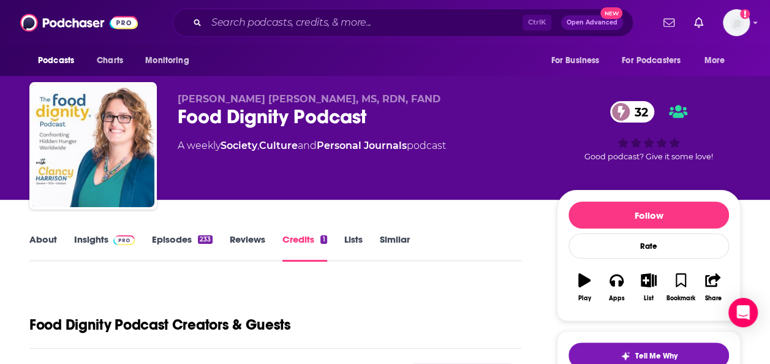
click at [79, 240] on link "Insights" at bounding box center [104, 247] width 61 height 28
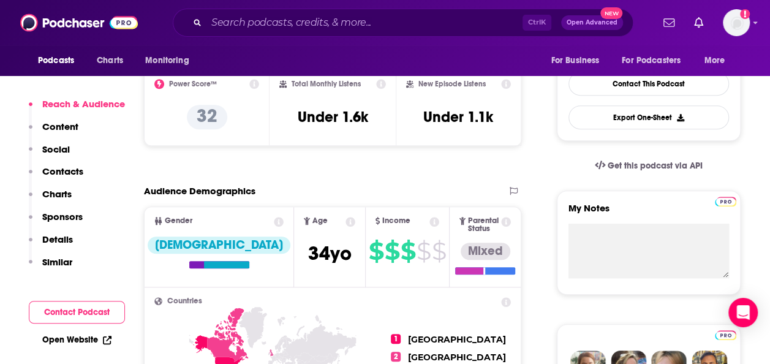
click at [59, 169] on p "Contacts" at bounding box center [62, 171] width 41 height 12
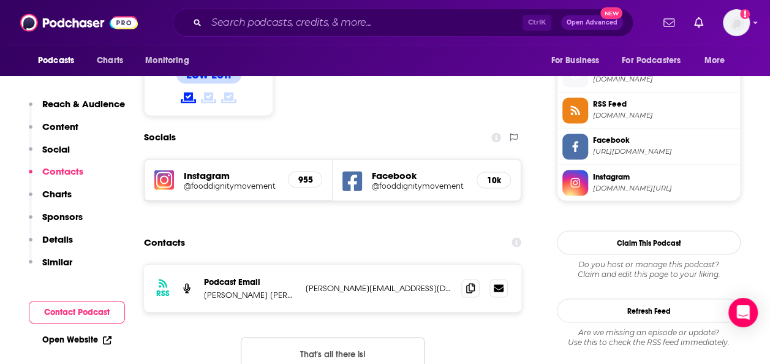
scroll to position [1015, 0]
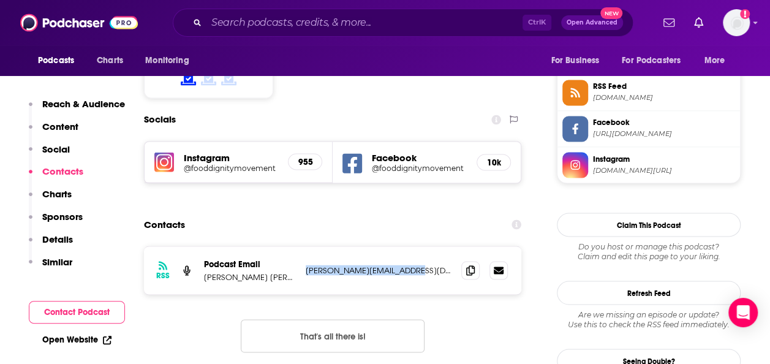
drag, startPoint x: 419, startPoint y: 229, endPoint x: 302, endPoint y: 231, distance: 117.0
click at [302, 246] on div "RSS Podcast Email [PERSON_NAME] [PERSON_NAME], MS, RDN, FAND [EMAIL_ADDRESS][DO…" at bounding box center [332, 270] width 377 height 48
copy p "[PERSON_NAME][EMAIL_ADDRESS][DOMAIN_NAME]"
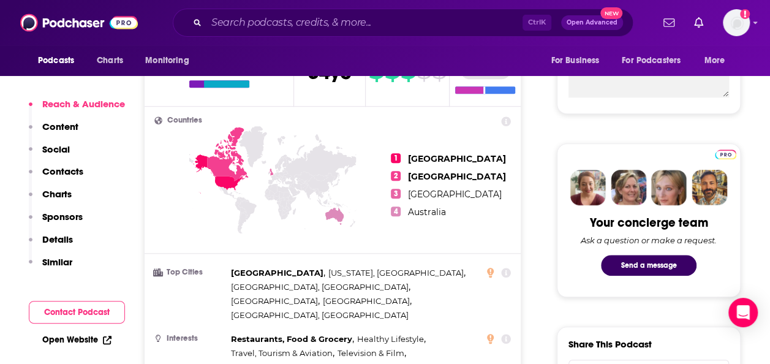
scroll to position [612, 0]
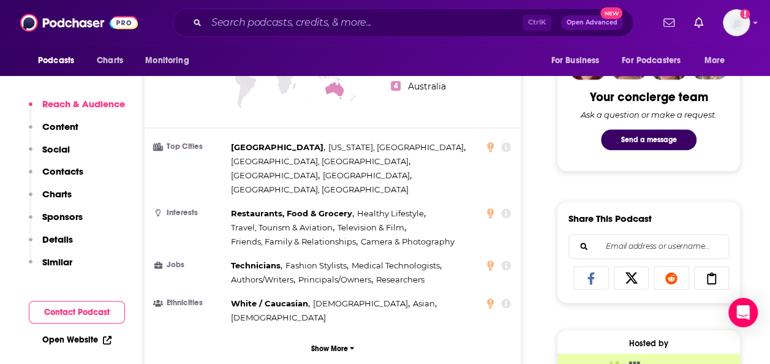
drag, startPoint x: 279, startPoint y: 334, endPoint x: 272, endPoint y: 326, distance: 11.3
click at [56, 118] on div "Reach & Audience Content Social Contacts Charts Sponsors Details Similar" at bounding box center [77, 188] width 96 height 180
click at [54, 123] on p "Content" at bounding box center [60, 127] width 36 height 12
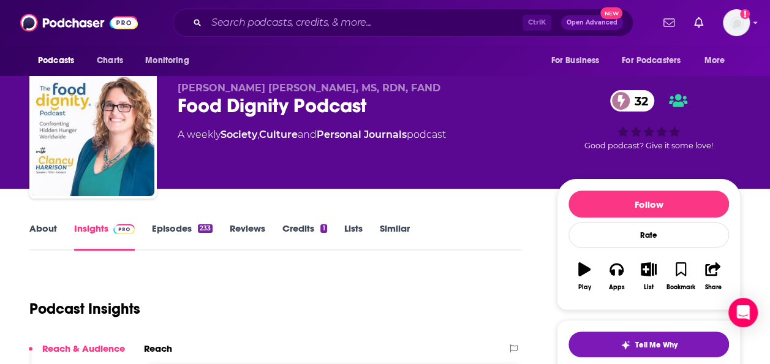
scroll to position [0, 0]
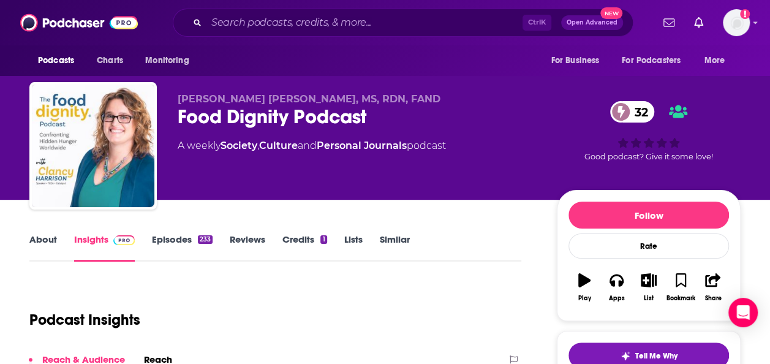
click at [50, 245] on link "About" at bounding box center [43, 247] width 28 height 28
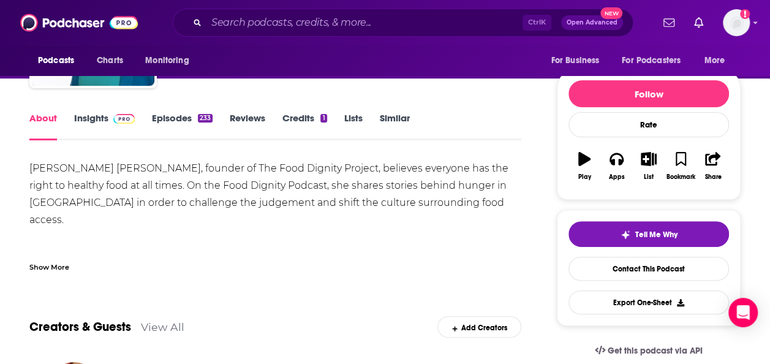
scroll to position [122, 0]
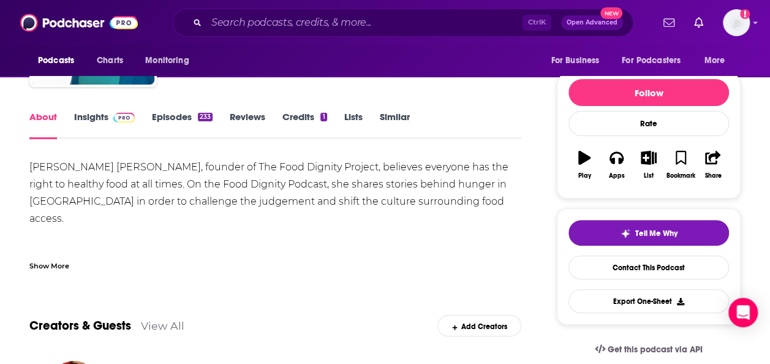
click at [53, 264] on div "Show More" at bounding box center [49, 265] width 40 height 12
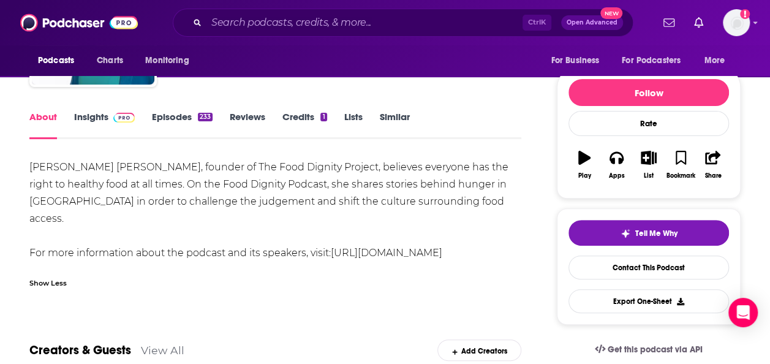
click at [331, 251] on link "[URL][DOMAIN_NAME]" at bounding box center [386, 253] width 111 height 12
click at [190, 119] on link "Episodes 233" at bounding box center [182, 125] width 61 height 28
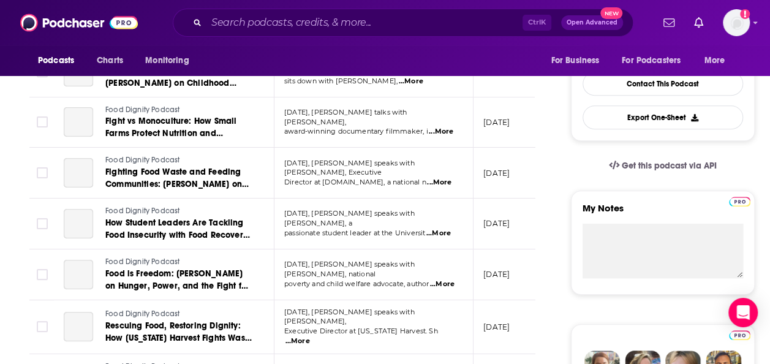
scroll to position [245, 0]
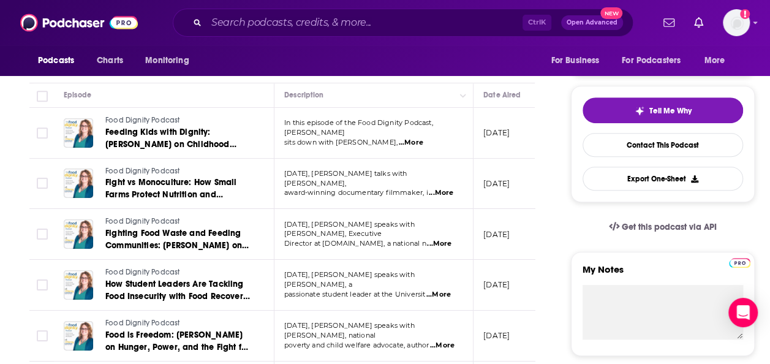
click at [433, 130] on span "In this episode of the Food Dignity Podcast, [PERSON_NAME]" at bounding box center [358, 127] width 149 height 18
click at [422, 138] on span "...More" at bounding box center [410, 143] width 24 height 10
drag, startPoint x: 369, startPoint y: 114, endPoint x: 376, endPoint y: 112, distance: 7.6
drag, startPoint x: 376, startPoint y: 112, endPoint x: 436, endPoint y: 135, distance: 64.3
click at [422, 138] on span "...More" at bounding box center [410, 143] width 24 height 10
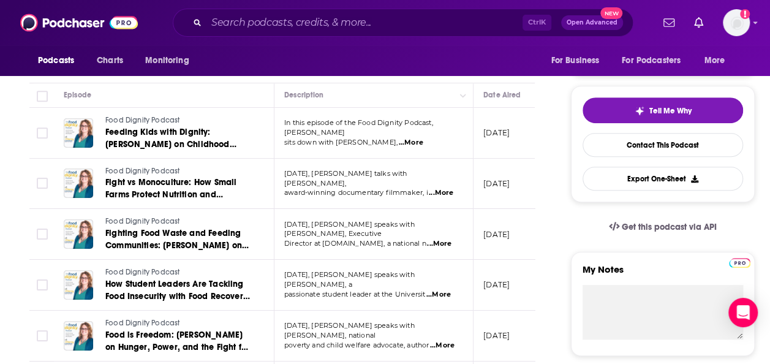
drag, startPoint x: 403, startPoint y: 131, endPoint x: 364, endPoint y: 146, distance: 41.3
click at [364, 146] on td "In this episode of the Food Dignity Podcast, [PERSON_NAME] sits down with [PERS…" at bounding box center [373, 133] width 199 height 51
click at [422, 138] on span "...More" at bounding box center [410, 143] width 24 height 10
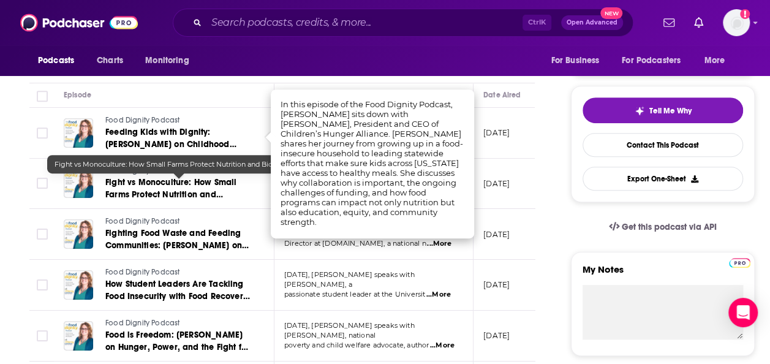
click at [185, 182] on span "Fight vs Monoculture: How Small Farms Protect Nutrition and Biodiversity" at bounding box center [170, 194] width 131 height 35
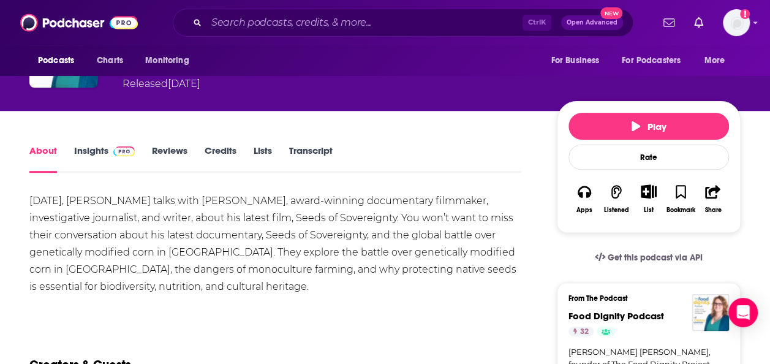
scroll to position [122, 0]
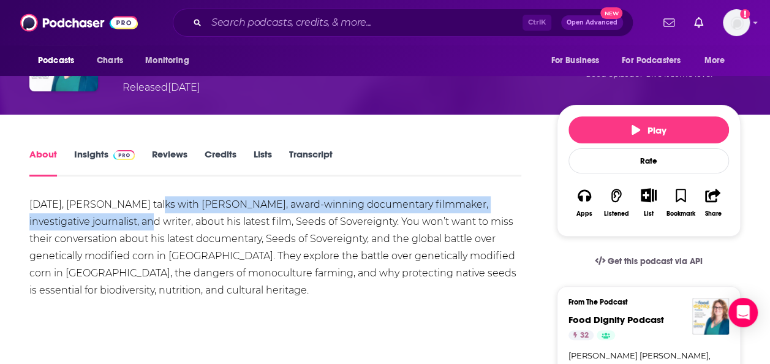
drag, startPoint x: 146, startPoint y: 203, endPoint x: 127, endPoint y: 222, distance: 26.8
click at [127, 222] on div "[DATE], [PERSON_NAME] talks with [PERSON_NAME], award-winning documentary filmm…" at bounding box center [275, 247] width 492 height 103
copy div "[PERSON_NAME], award-winning documentary filmmaker, investigative journalist, a…"
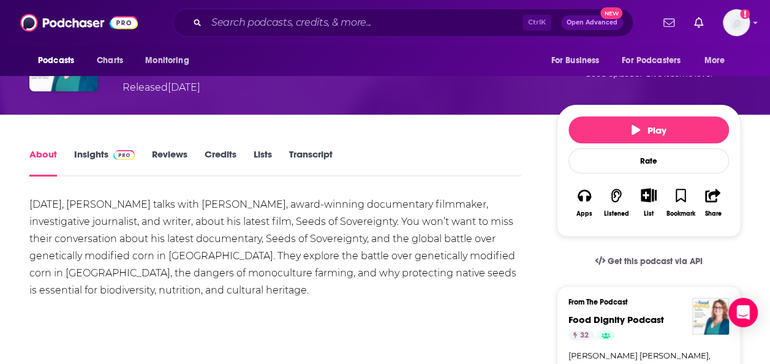
click at [298, 262] on div "[DATE], [PERSON_NAME] talks with [PERSON_NAME], award-winning documentary filmm…" at bounding box center [275, 247] width 492 height 103
click at [83, 152] on link "Insights" at bounding box center [104, 162] width 61 height 28
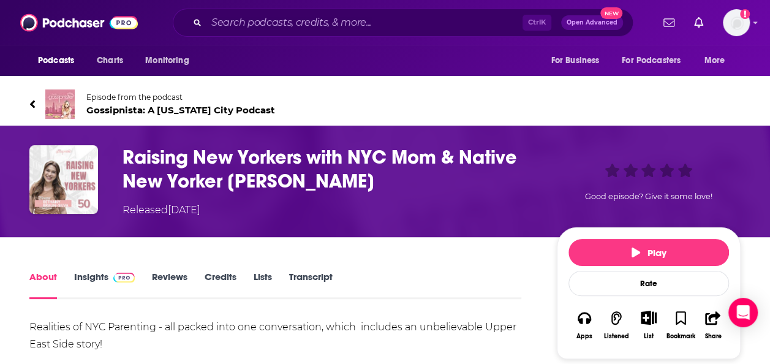
click at [217, 106] on span "Gossipnista: A New York City Podcast" at bounding box center [180, 110] width 189 height 12
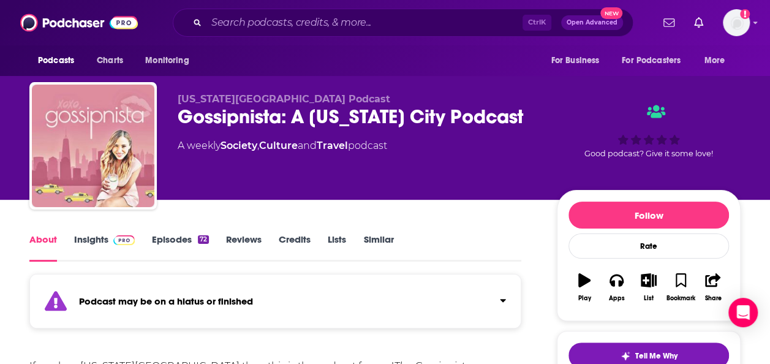
scroll to position [184, 0]
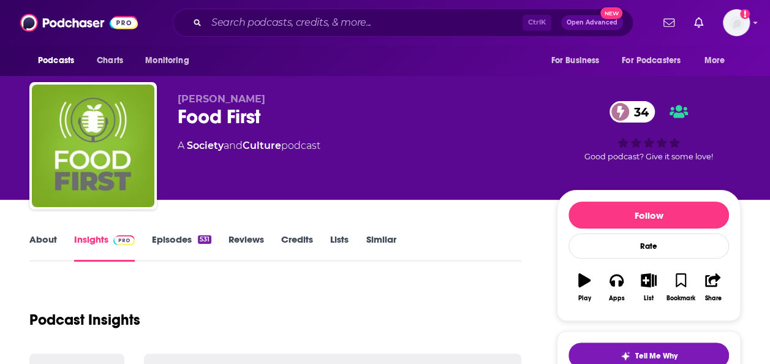
click at [29, 252] on link "About" at bounding box center [43, 247] width 28 height 28
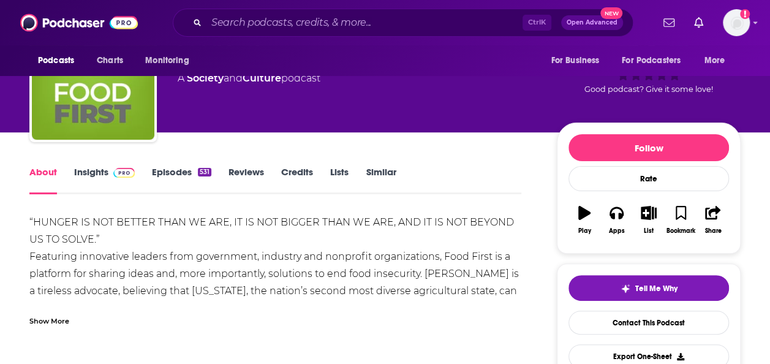
scroll to position [122, 0]
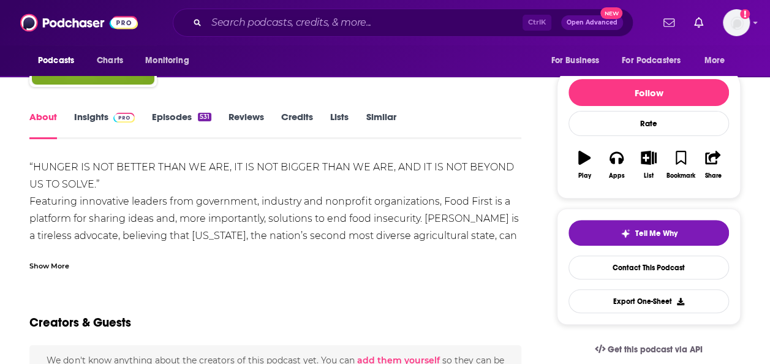
click at [43, 266] on div "Show More" at bounding box center [49, 265] width 40 height 12
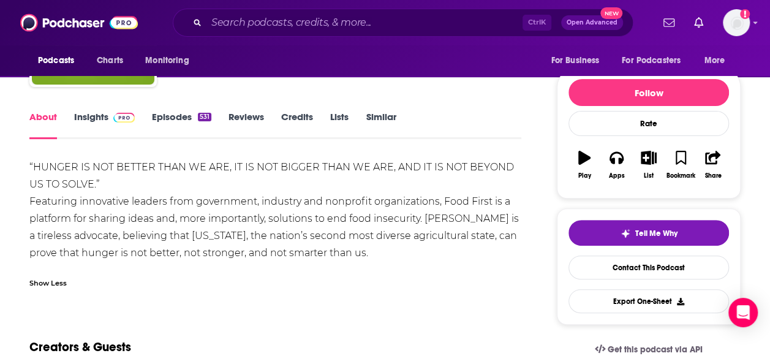
click at [302, 116] on link "Credits" at bounding box center [297, 125] width 32 height 28
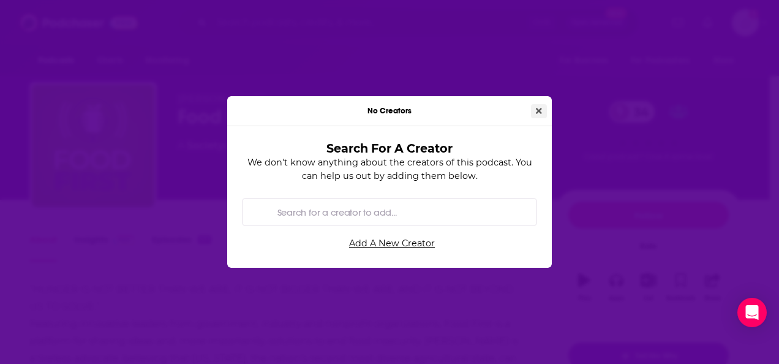
click at [543, 115] on button "Close" at bounding box center [539, 111] width 16 height 14
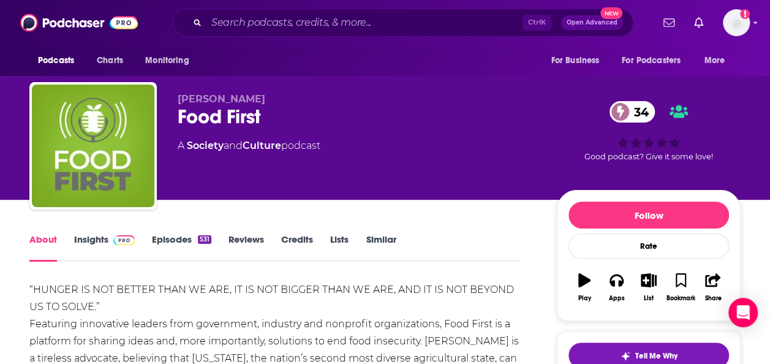
click at [301, 242] on link "Credits" at bounding box center [297, 247] width 32 height 28
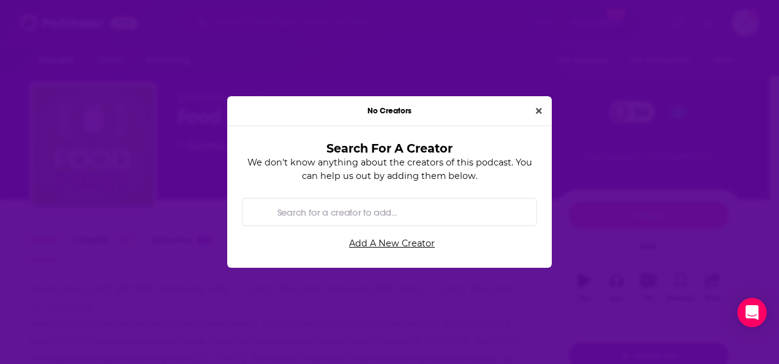
click at [536, 113] on icon "Close" at bounding box center [539, 111] width 6 height 9
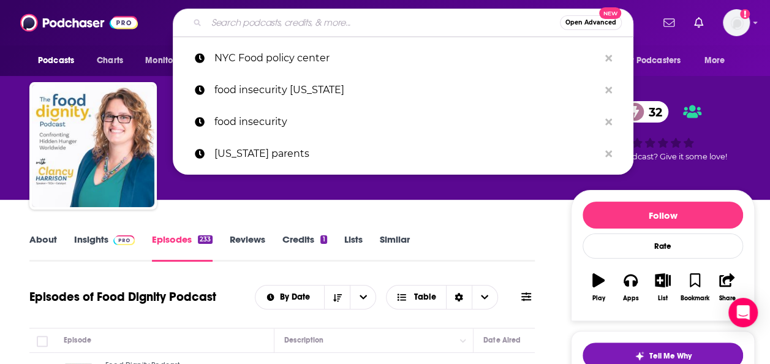
click at [309, 27] on input "Search podcasts, credits, & more..." at bounding box center [382, 23] width 353 height 20
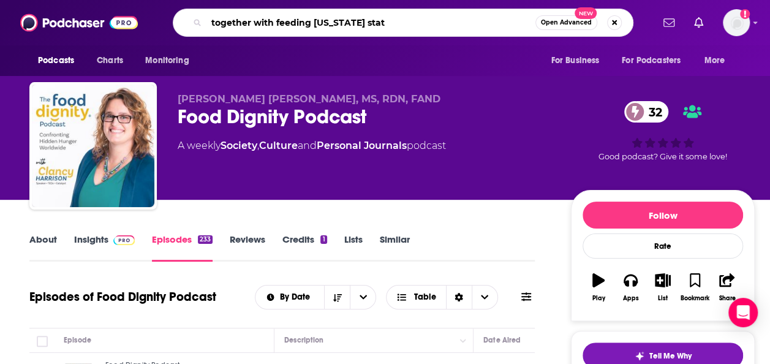
type input "together with feeding new york state"
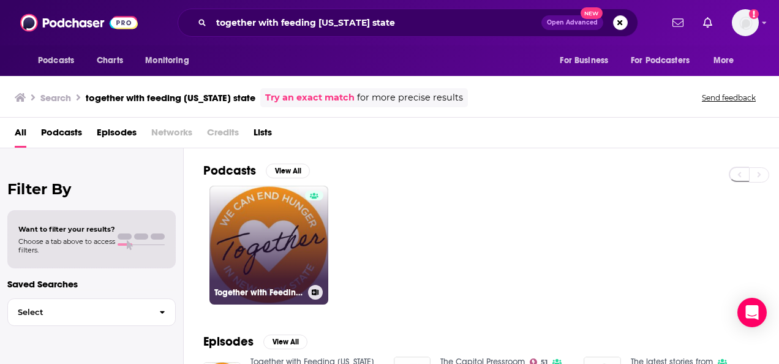
click at [271, 229] on link "Together with Feeding New York State" at bounding box center [268, 244] width 119 height 119
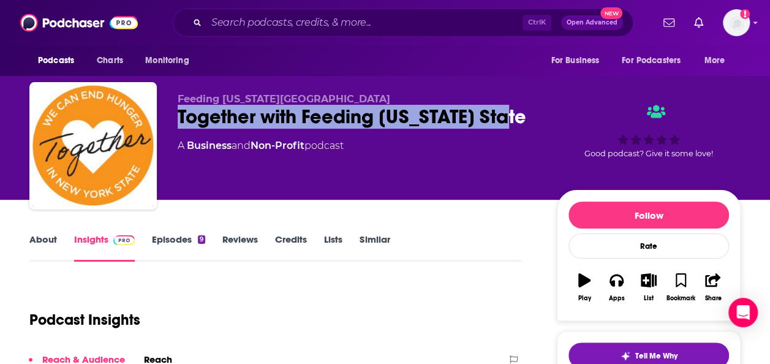
drag, startPoint x: 533, startPoint y: 113, endPoint x: 175, endPoint y: 118, distance: 357.6
click at [175, 118] on div "Feeding New York State Together with Feeding New York State A Business and Non-…" at bounding box center [384, 148] width 711 height 132
drag, startPoint x: 175, startPoint y: 118, endPoint x: 192, endPoint y: 118, distance: 16.5
copy h2 "Together with Feeding New York State"
click at [190, 237] on link "Episodes 9" at bounding box center [178, 247] width 53 height 28
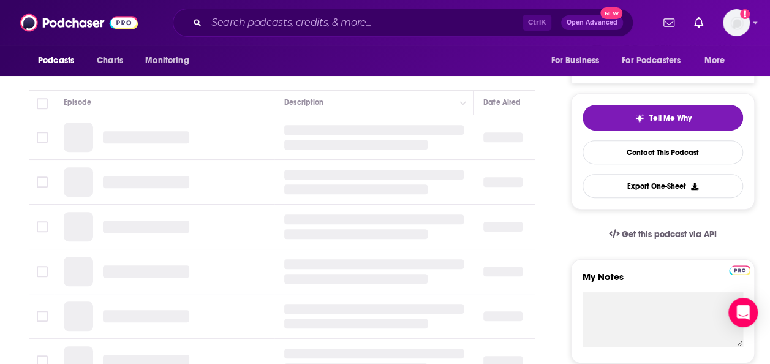
scroll to position [245, 0]
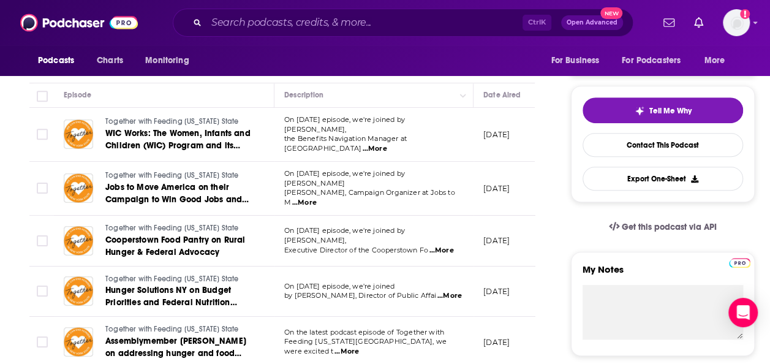
click at [386, 144] on span "...More" at bounding box center [374, 149] width 24 height 10
click at [452, 62] on div "Podcasts Charts Monitoring For Business For Podcasters More" at bounding box center [385, 60] width 770 height 31
click at [317, 198] on span "...More" at bounding box center [304, 203] width 24 height 10
click at [454, 44] on div "Podcasts Charts Monitoring Ctrl K Open Advanced New For Business For Podcasters…" at bounding box center [385, 22] width 770 height 45
click at [405, 130] on span "On today's episode, we're joined by Whitley Hasty," at bounding box center [344, 124] width 121 height 18
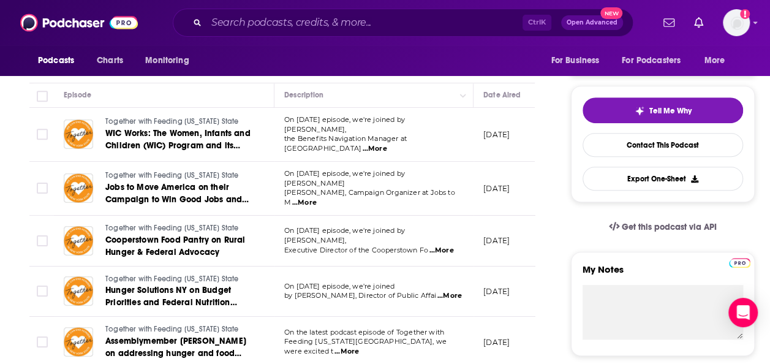
click at [386, 144] on span "...More" at bounding box center [374, 149] width 24 height 10
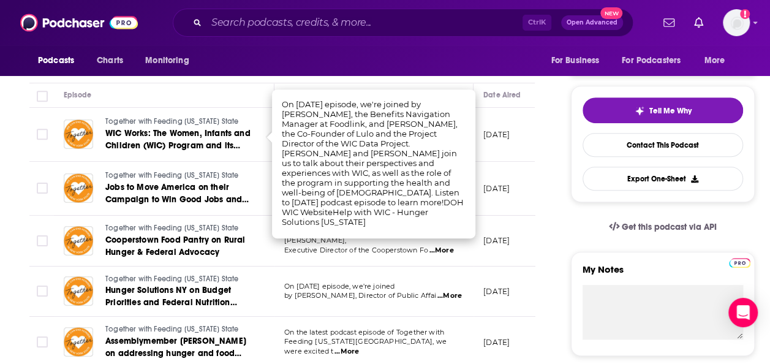
click at [234, 127] on link "WIC Works: The Women, Infants and Children (WIC) Program and its Vital Importan…" at bounding box center [178, 139] width 147 height 24
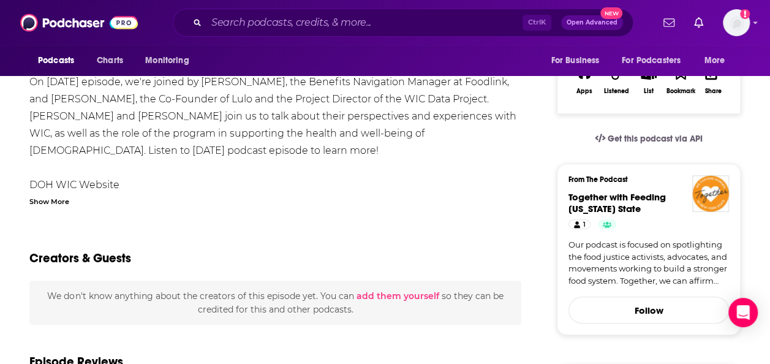
scroll to position [122, 0]
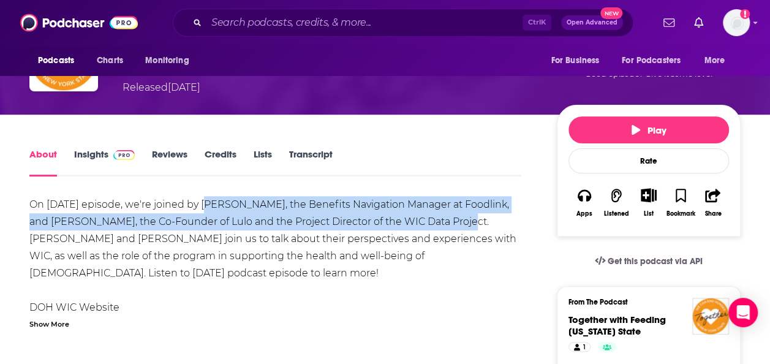
drag, startPoint x: 202, startPoint y: 203, endPoint x: 437, endPoint y: 224, distance: 236.1
click at [437, 224] on div "On today's episode, we're joined by Whitley Hasty, the Benefits Navigation Mana…" at bounding box center [275, 290] width 492 height 189
drag, startPoint x: 437, startPoint y: 224, endPoint x: 408, endPoint y: 213, distance: 30.8
copy div "Whitley Hasty, the Benefits Navigation Manager at Foodlink, and Dani Lopez, the…"
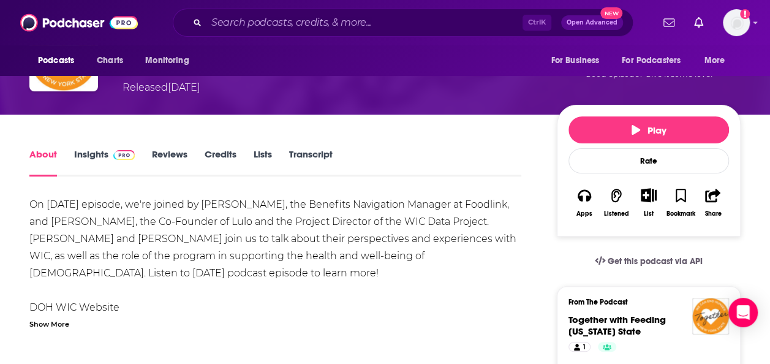
click at [352, 259] on div "On today's episode, we're joined by Whitley Hasty, the Benefits Navigation Mana…" at bounding box center [275, 290] width 492 height 189
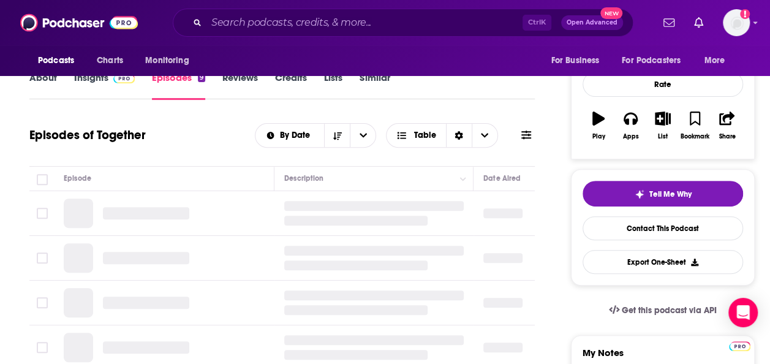
scroll to position [245, 0]
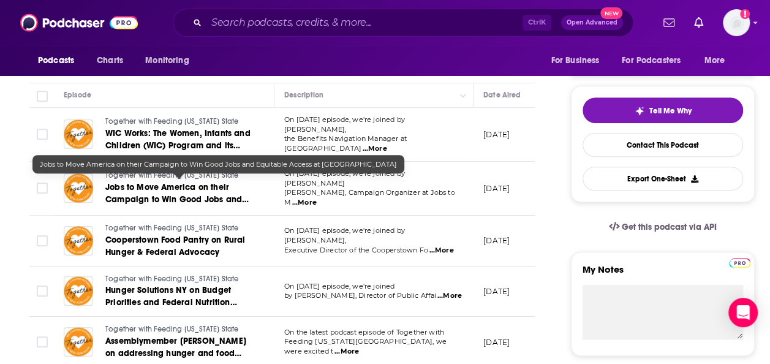
click at [200, 189] on span "Jobs to Move America on their Campaign to Win Good Jobs and Equitable Access at…" at bounding box center [176, 205] width 143 height 47
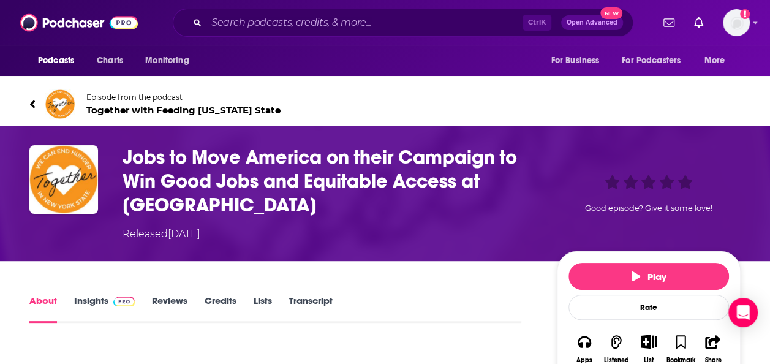
scroll to position [184, 0]
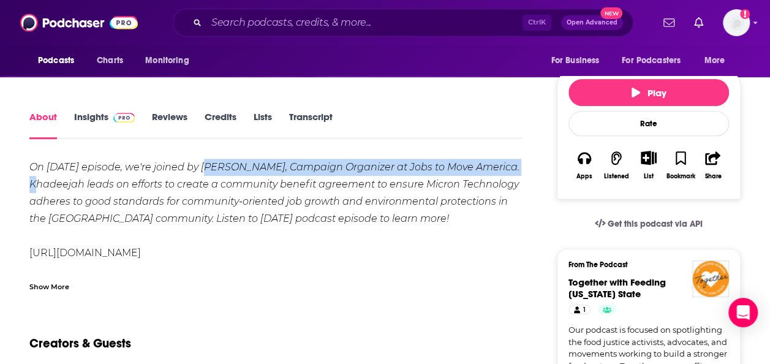
drag, startPoint x: 203, startPoint y: 169, endPoint x: 70, endPoint y: 187, distance: 134.6
click at [70, 187] on em "On today's episode, we're joined by Khadeejah Ahmad, Campaign Organizer at Jobs…" at bounding box center [274, 192] width 490 height 63
drag, startPoint x: 70, startPoint y: 187, endPoint x: 58, endPoint y: 184, distance: 12.5
copy em "Khadeejah Ahmad, Campaign Organizer at Jobs to Move America"
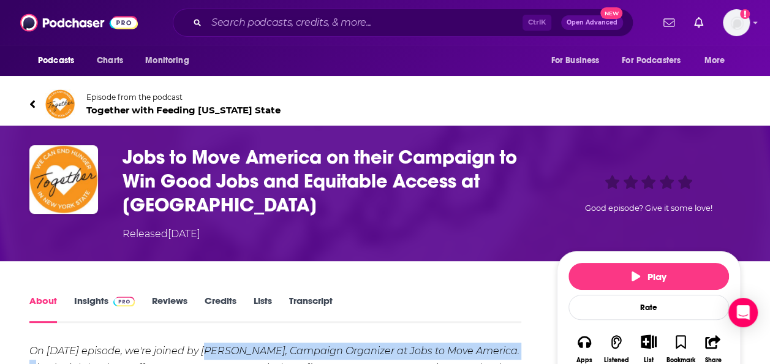
click at [37, 105] on link "Episode from the podcast Together with Feeding New York State" at bounding box center [384, 103] width 711 height 29
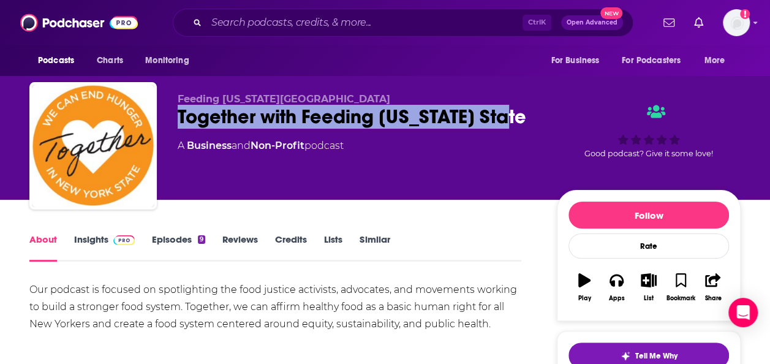
drag, startPoint x: 179, startPoint y: 118, endPoint x: 512, endPoint y: 121, distance: 332.4
click at [512, 121] on div "Together with Feeding New York State" at bounding box center [357, 117] width 359 height 24
drag, startPoint x: 512, startPoint y: 121, endPoint x: 461, endPoint y: 118, distance: 50.9
copy h1 "Together with Feeding New York State"
click at [246, 241] on link "Reviews" at bounding box center [240, 247] width 36 height 28
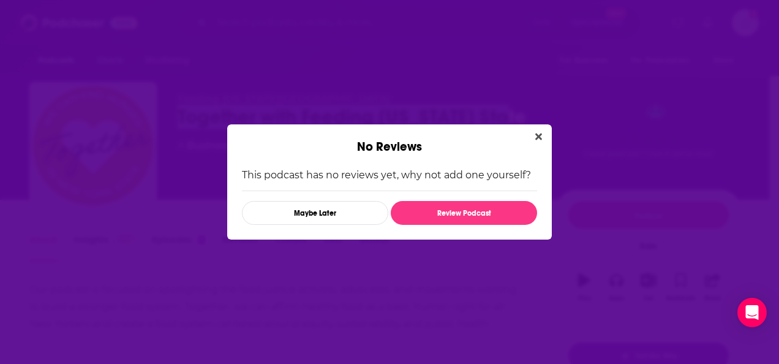
click at [536, 133] on icon "Close" at bounding box center [538, 137] width 7 height 10
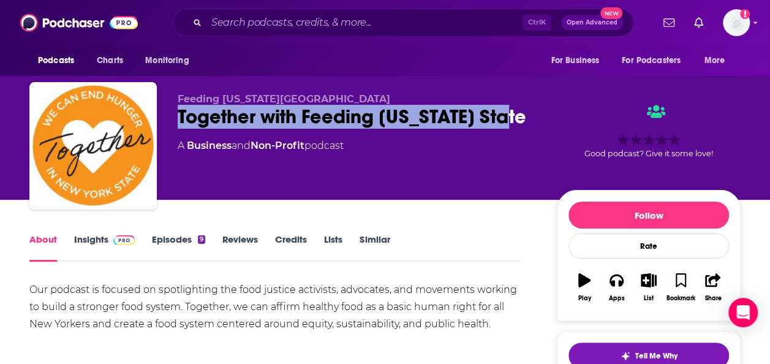
click at [100, 234] on link "Insights" at bounding box center [104, 247] width 61 height 28
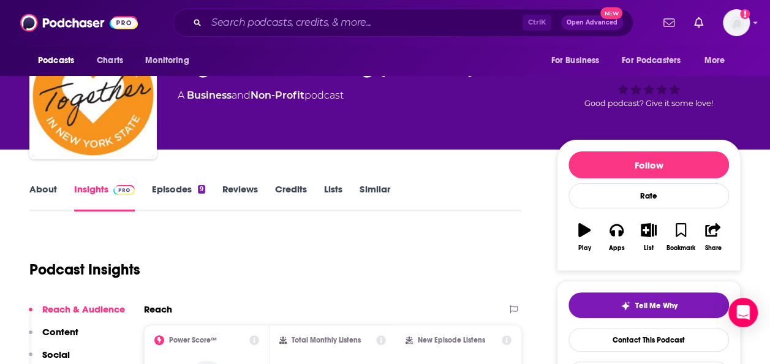
scroll to position [245, 0]
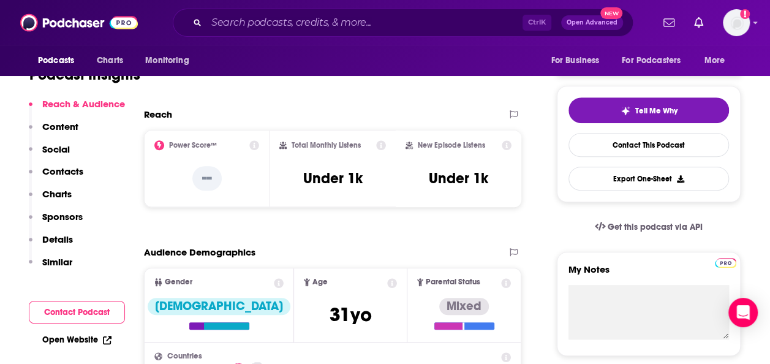
click at [80, 170] on p "Contacts" at bounding box center [62, 171] width 41 height 12
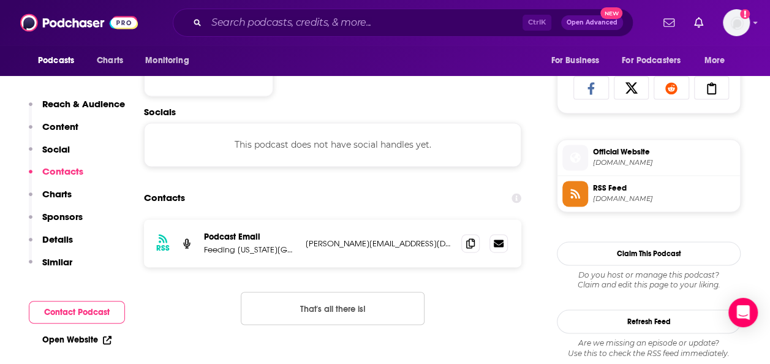
scroll to position [819, 0]
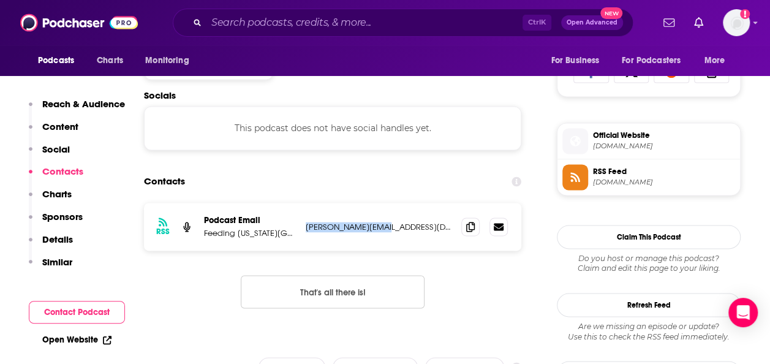
drag, startPoint x: 403, startPoint y: 224, endPoint x: 305, endPoint y: 226, distance: 97.4
click at [305, 226] on p "katie@postmktg.com" at bounding box center [378, 227] width 146 height 10
drag, startPoint x: 305, startPoint y: 226, endPoint x: 320, endPoint y: 225, distance: 14.1
copy p "katie@postmktg.com"
click at [481, 308] on div "RSS Podcast Email Feeding New York State katie@postmktg.com katie@postmktg.com …" at bounding box center [332, 265] width 377 height 125
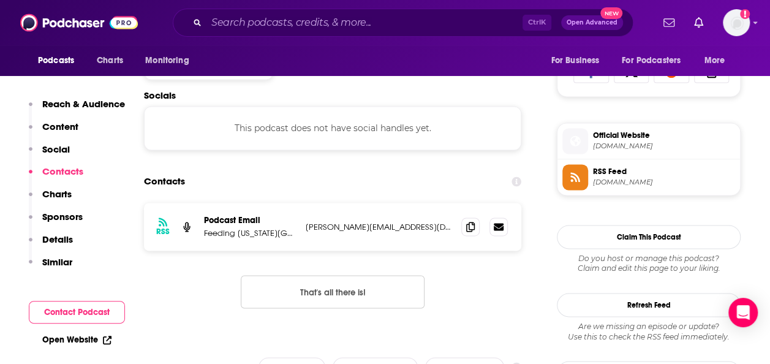
click at [64, 125] on p "Content" at bounding box center [60, 127] width 36 height 12
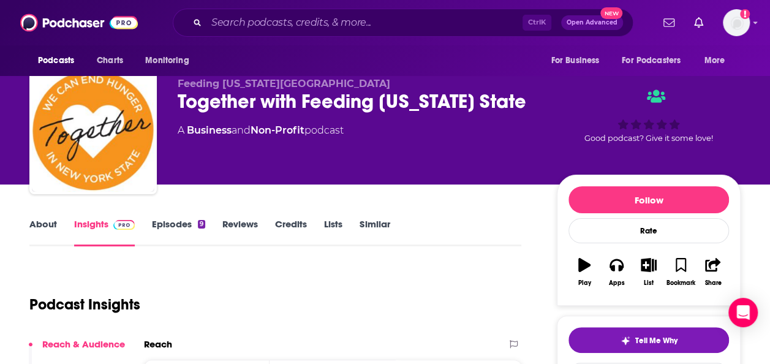
scroll to position [0, 0]
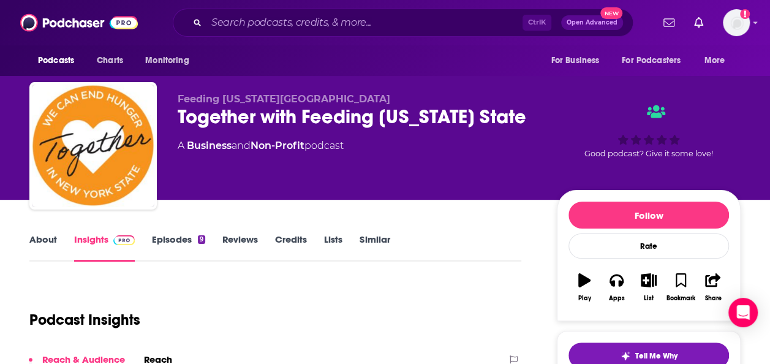
click at [47, 239] on link "About" at bounding box center [43, 247] width 28 height 28
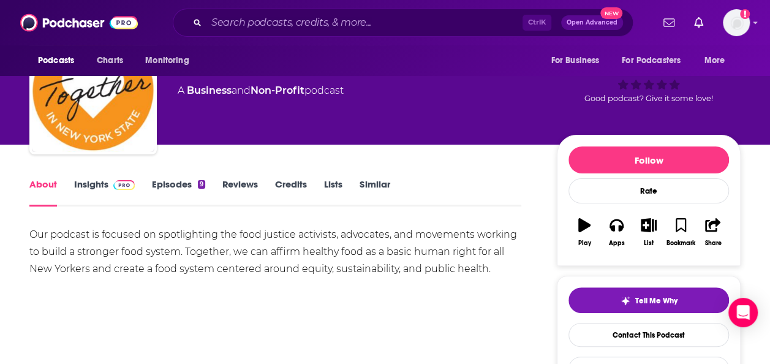
scroll to position [61, 0]
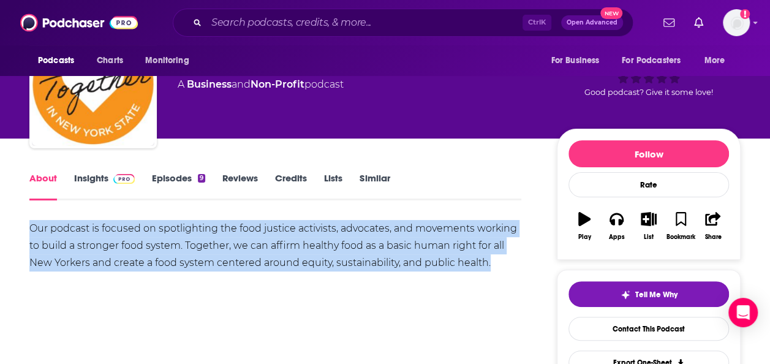
drag, startPoint x: 488, startPoint y: 265, endPoint x: 17, endPoint y: 229, distance: 472.2
drag, startPoint x: 17, startPoint y: 229, endPoint x: 110, endPoint y: 236, distance: 93.3
copy div "Our podcast is focused on spotlighting the food justice activists, advocates, a…"
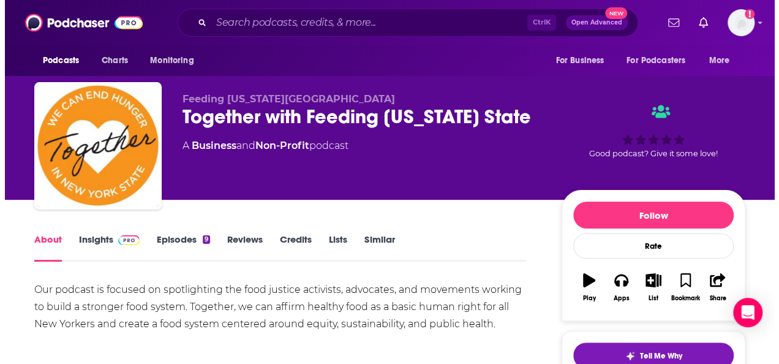
scroll to position [0, 0]
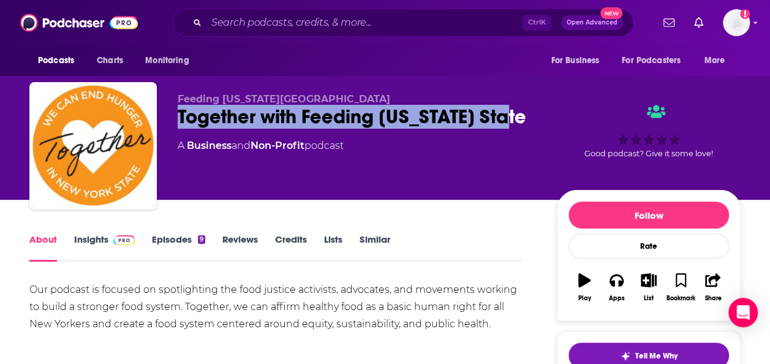
drag, startPoint x: 517, startPoint y: 107, endPoint x: 530, endPoint y: 126, distance: 23.4
click at [530, 126] on div "Feeding New York State Together with Feeding New York State A Business and Non-…" at bounding box center [357, 142] width 359 height 98
drag, startPoint x: 530, startPoint y: 126, endPoint x: 469, endPoint y: 111, distance: 62.4
copy div "Together with Feeding New York State"
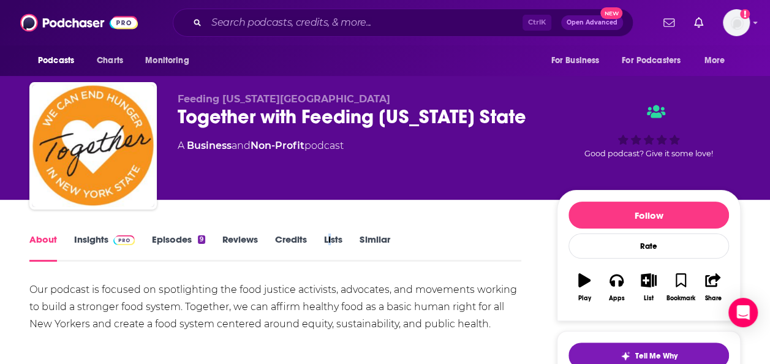
drag, startPoint x: 332, startPoint y: 203, endPoint x: 270, endPoint y: 21, distance: 192.6
click at [270, 21] on input "Search podcasts, credits, & more..." at bounding box center [364, 23] width 316 height 20
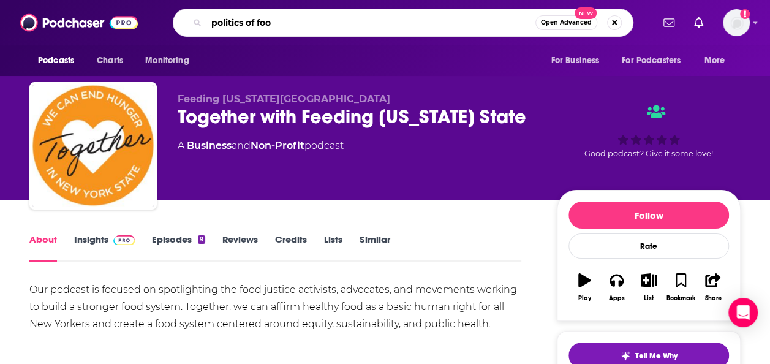
type input "politics of food"
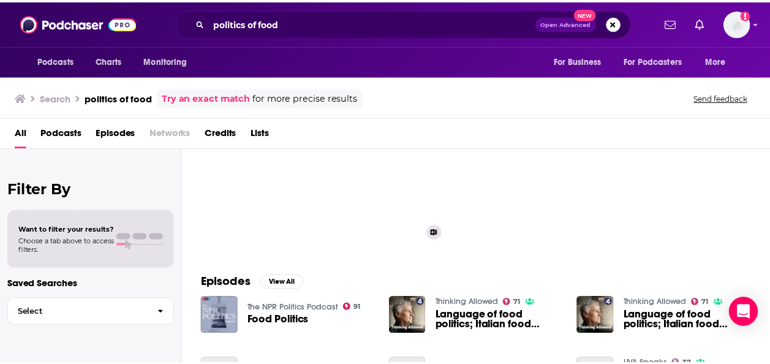
scroll to position [184, 0]
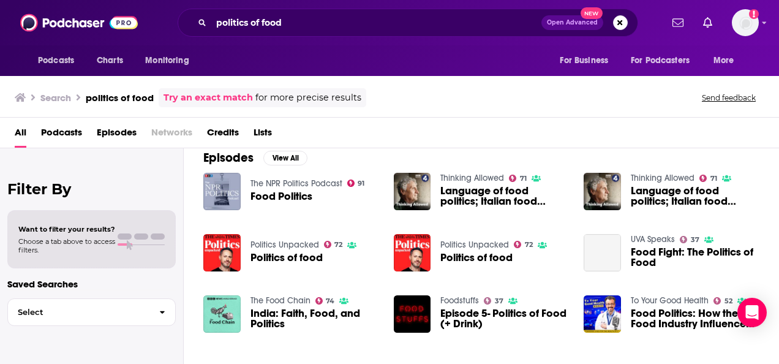
click at [285, 193] on span "Food Politics" at bounding box center [281, 196] width 62 height 10
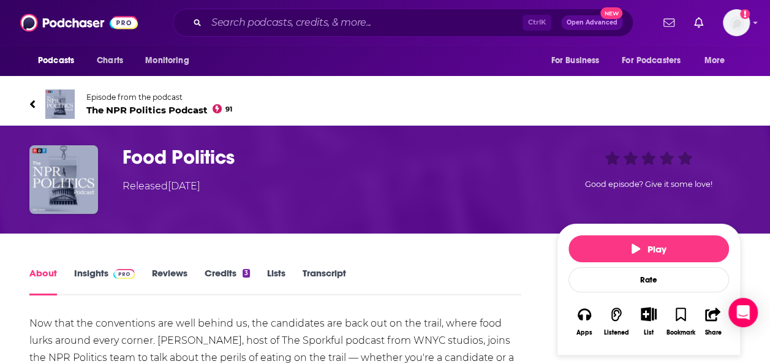
click at [99, 268] on link "Insights" at bounding box center [104, 281] width 61 height 28
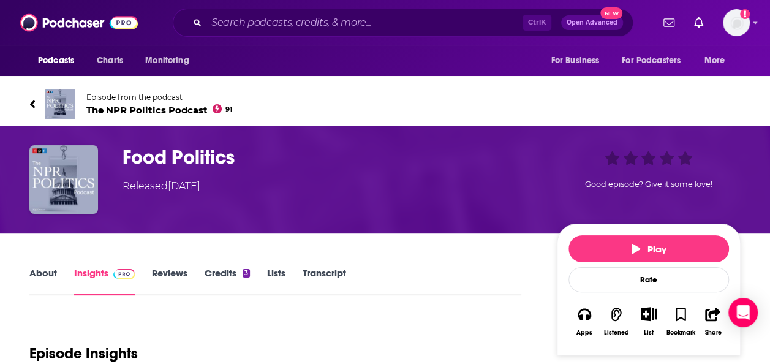
scroll to position [122, 0]
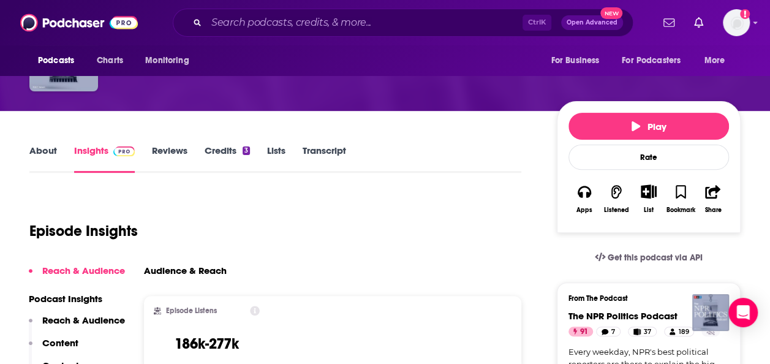
click at [45, 149] on link "About" at bounding box center [43, 158] width 28 height 28
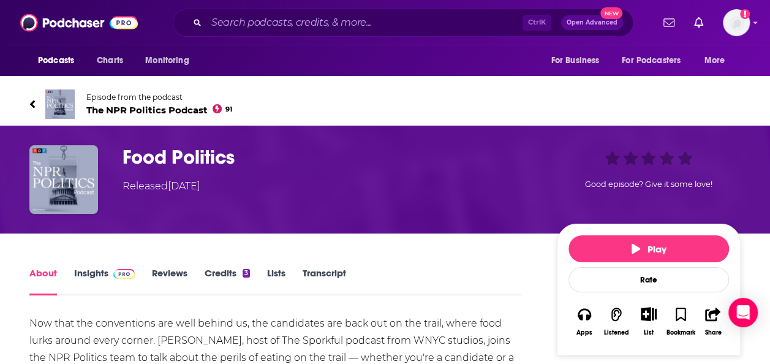
drag, startPoint x: 99, startPoint y: 272, endPoint x: 113, endPoint y: 269, distance: 14.4
click at [99, 272] on link "Insights" at bounding box center [104, 281] width 61 height 28
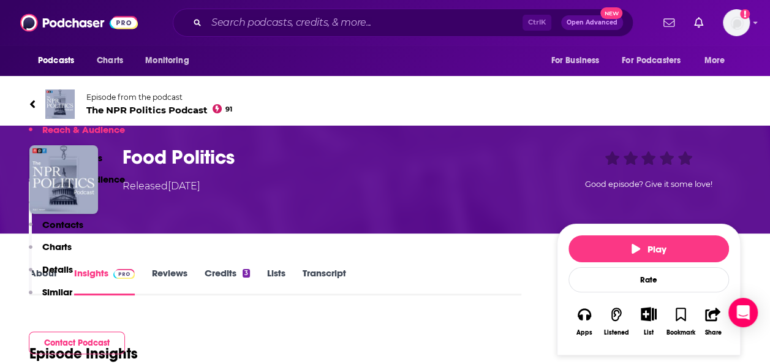
scroll to position [245, 0]
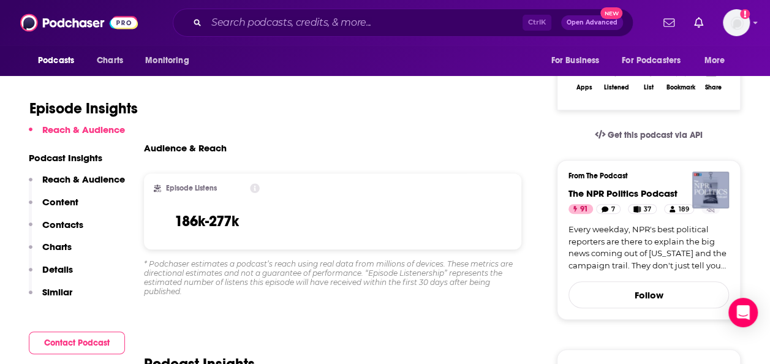
click at [61, 199] on p "Content" at bounding box center [60, 202] width 36 height 12
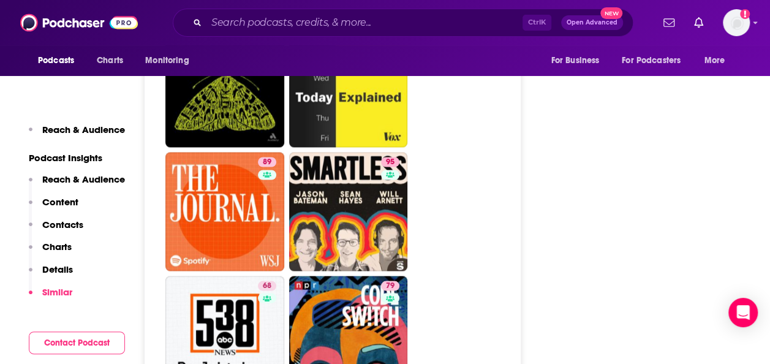
scroll to position [3550, 0]
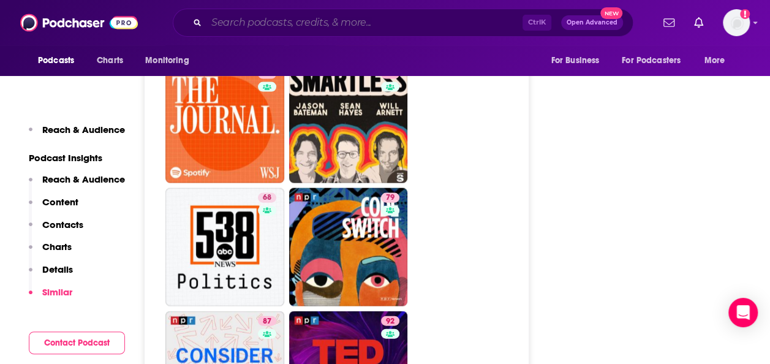
click at [263, 23] on input "Search podcasts, credits, & more..." at bounding box center [364, 23] width 316 height 20
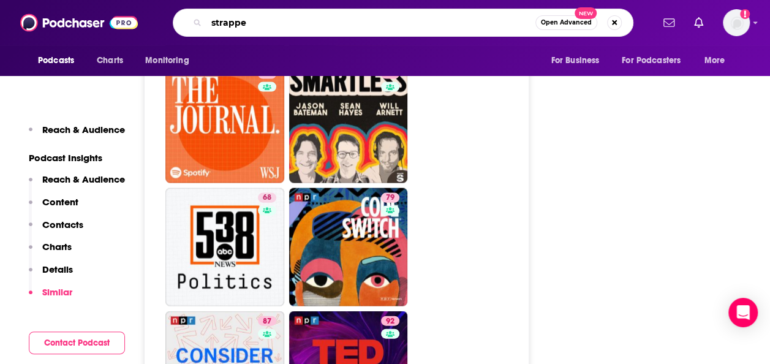
type input "strapped"
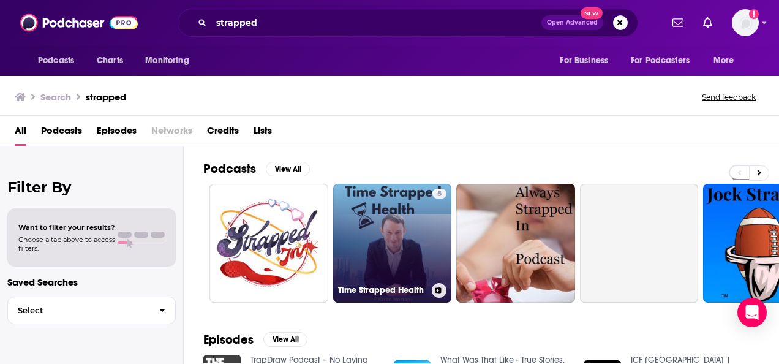
scroll to position [122, 0]
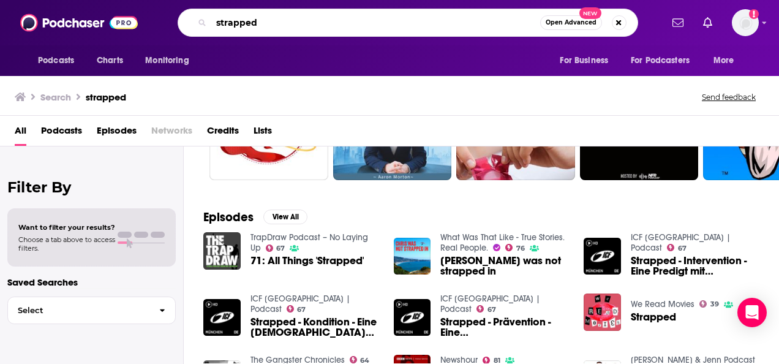
drag, startPoint x: 312, startPoint y: 13, endPoint x: 301, endPoint y: 13, distance: 11.0
click at [313, 8] on div "Podcasts Charts Monitoring strapped Open Advanced New For Business For Podcaste…" at bounding box center [389, 22] width 779 height 45
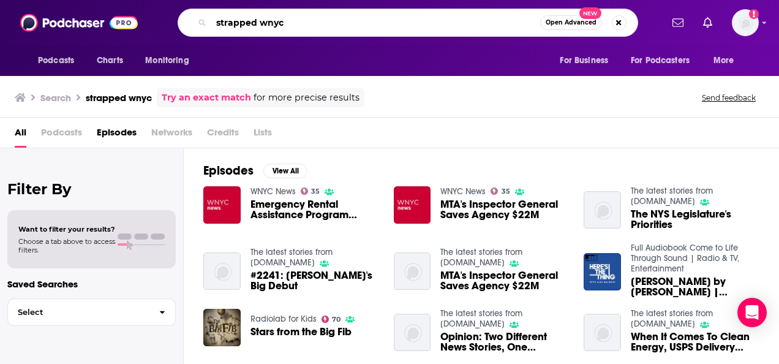
drag, startPoint x: 320, startPoint y: 21, endPoint x: 105, endPoint y: -3, distance: 216.2
click at [105, 0] on html "Podcasts Charts Monitoring strapped wnyc Open Advanced New For Business For Pod…" at bounding box center [389, 182] width 779 height 364
type input "New York Now"
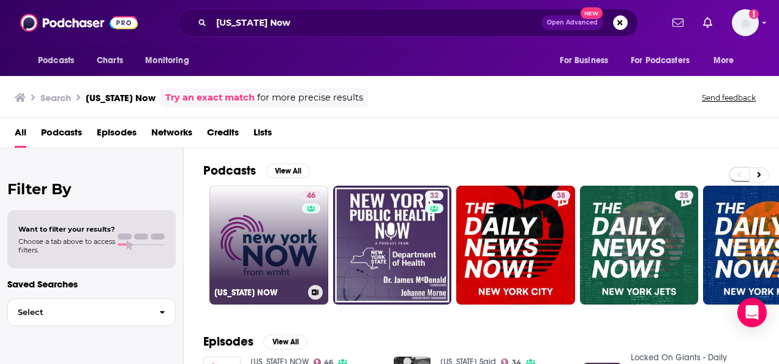
click at [288, 234] on link "46 New York NOW" at bounding box center [268, 244] width 119 height 119
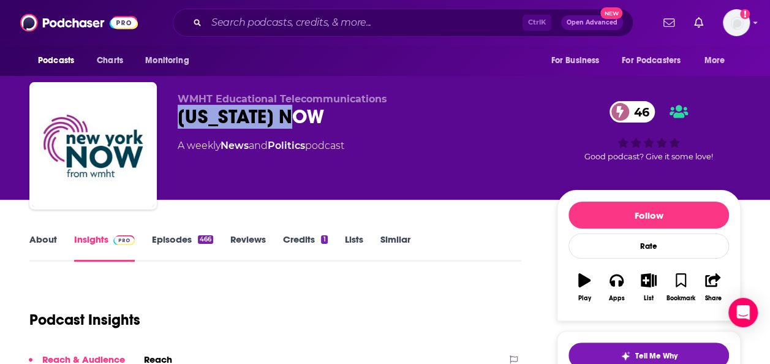
drag, startPoint x: 328, startPoint y: 116, endPoint x: 173, endPoint y: 119, distance: 154.9
click at [173, 119] on div "WMHT Educational Telecommunications New York NOW 46 A weekly News and Politics …" at bounding box center [384, 148] width 711 height 132
copy h2 "New York NOW"
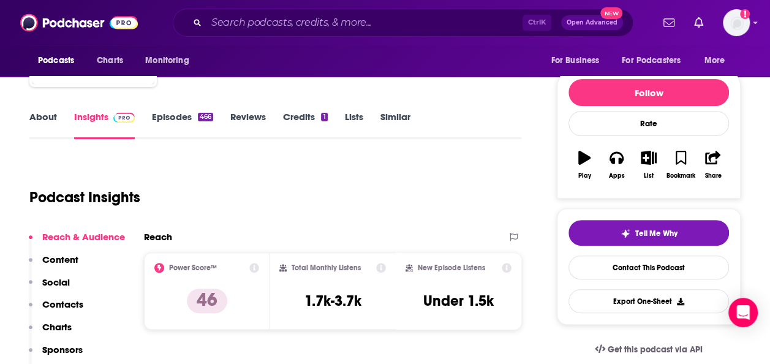
click at [54, 114] on link "About" at bounding box center [43, 125] width 28 height 28
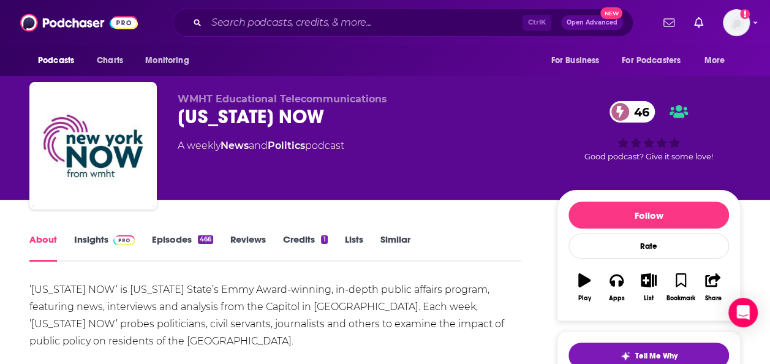
scroll to position [61, 0]
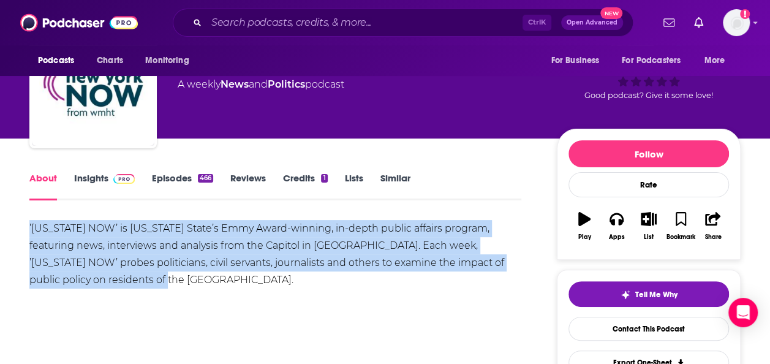
drag, startPoint x: 174, startPoint y: 277, endPoint x: 36, endPoint y: 217, distance: 151.1
drag, startPoint x: 36, startPoint y: 217, endPoint x: 65, endPoint y: 241, distance: 38.3
copy div "’New York NOW’ is New York State’s Emmy Award-winning, in-depth public affairs …"
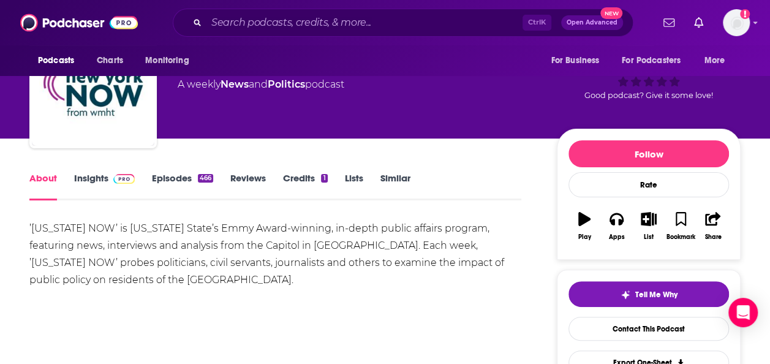
click at [238, 310] on div "’New York NOW’ is New York State’s Emmy Award-winning, in-depth public affairs …" at bounding box center [275, 276] width 492 height 112
click at [108, 181] on span at bounding box center [121, 178] width 26 height 12
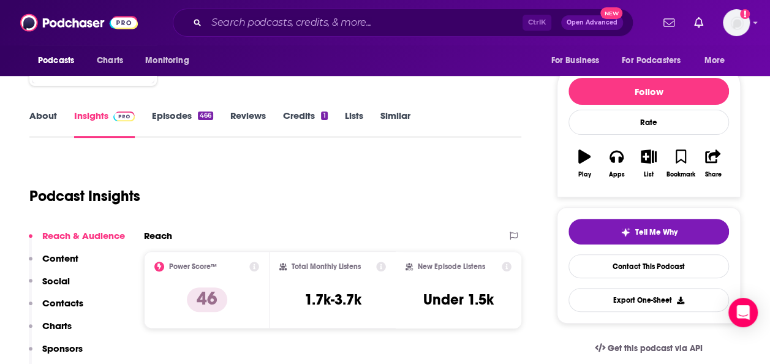
scroll to position [245, 0]
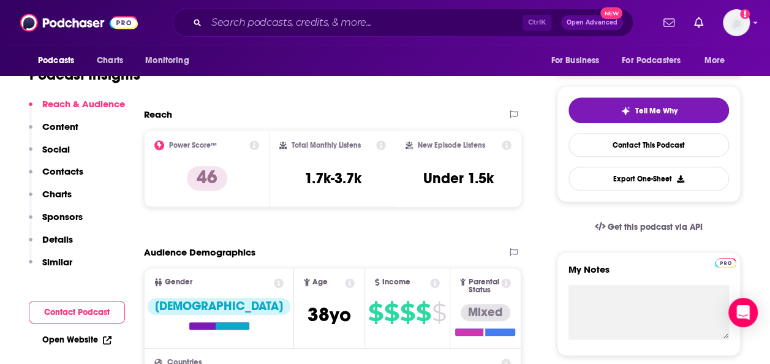
click at [73, 171] on p "Contacts" at bounding box center [62, 171] width 41 height 12
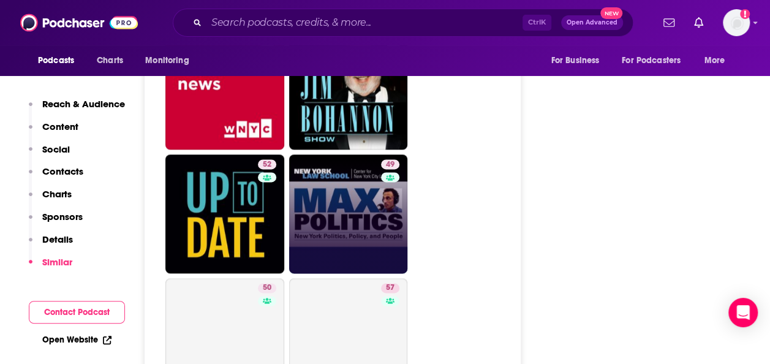
scroll to position [3021, 0]
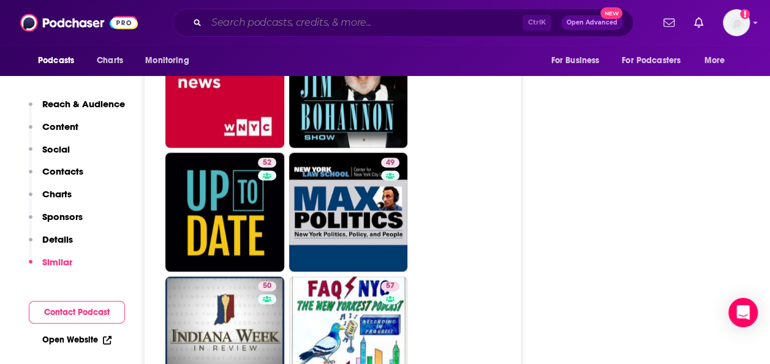
click at [289, 20] on input "Search podcasts, credits, & more..." at bounding box center [364, 23] width 316 height 20
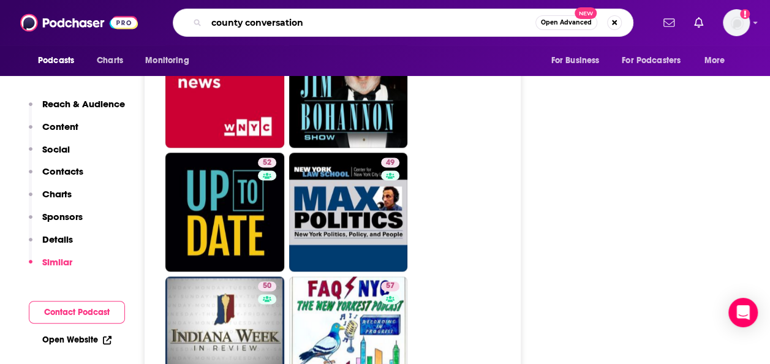
type input "county conversations"
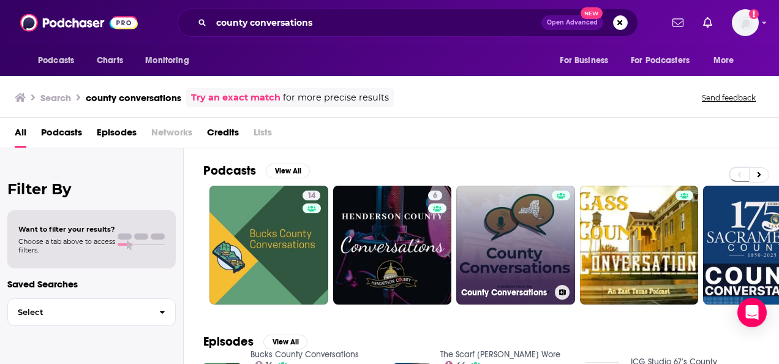
click at [524, 236] on link "County Conversations" at bounding box center [515, 244] width 119 height 119
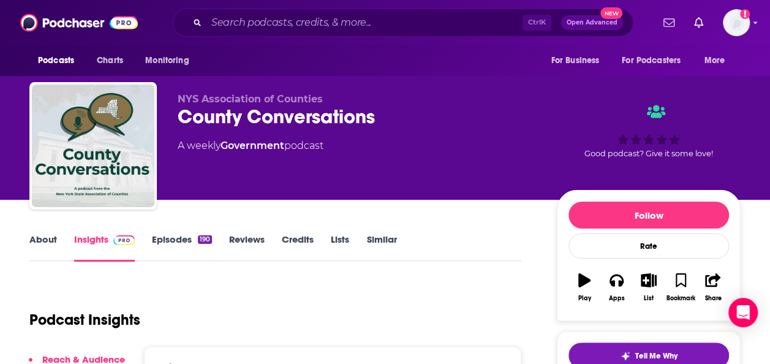
click at [171, 241] on link "Episodes 190" at bounding box center [182, 247] width 60 height 28
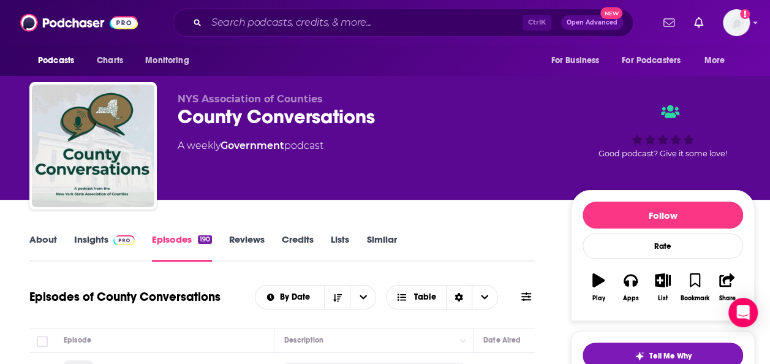
scroll to position [122, 0]
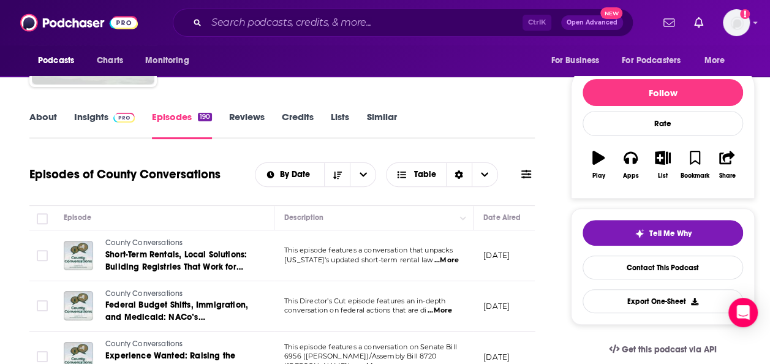
click at [446, 260] on span "...More" at bounding box center [446, 260] width 24 height 10
click at [195, 192] on div "Episodes of County Conversations By Date Table" at bounding box center [281, 182] width 505 height 47
drag, startPoint x: 195, startPoint y: 192, endPoint x: 235, endPoint y: 212, distance: 44.9
click at [236, 212] on div "Episode" at bounding box center [164, 217] width 200 height 15
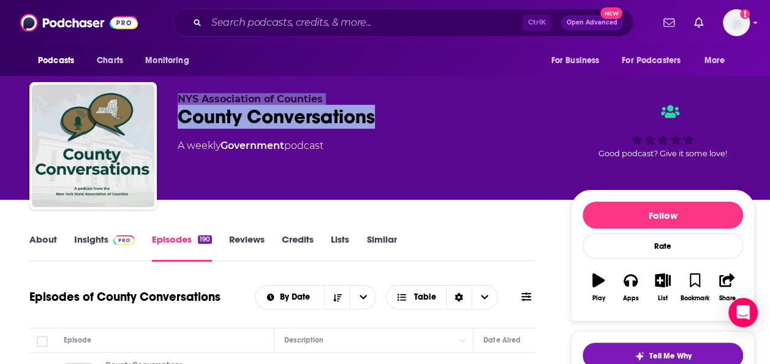
drag, startPoint x: 383, startPoint y: 118, endPoint x: 170, endPoint y: 97, distance: 214.6
click at [170, 97] on div "NYS Association of Counties County Conversations A weekly Government podcast Go…" at bounding box center [391, 148] width 725 height 132
copy div "NYS Association of Counties County Conversations"
click at [42, 240] on link "About" at bounding box center [43, 247] width 28 height 28
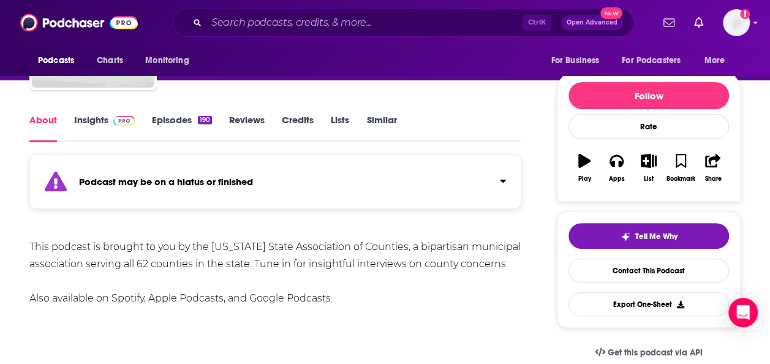
scroll to position [122, 0]
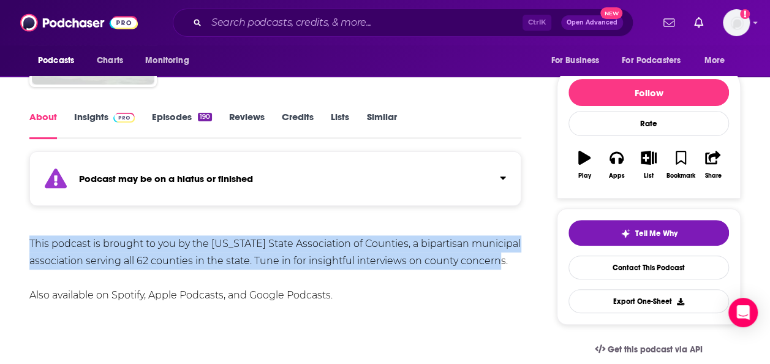
drag, startPoint x: 507, startPoint y: 258, endPoint x: 20, endPoint y: 242, distance: 487.0
drag, startPoint x: 20, startPoint y: 242, endPoint x: 71, endPoint y: 255, distance: 52.6
